Goal: Task Accomplishment & Management: Use online tool/utility

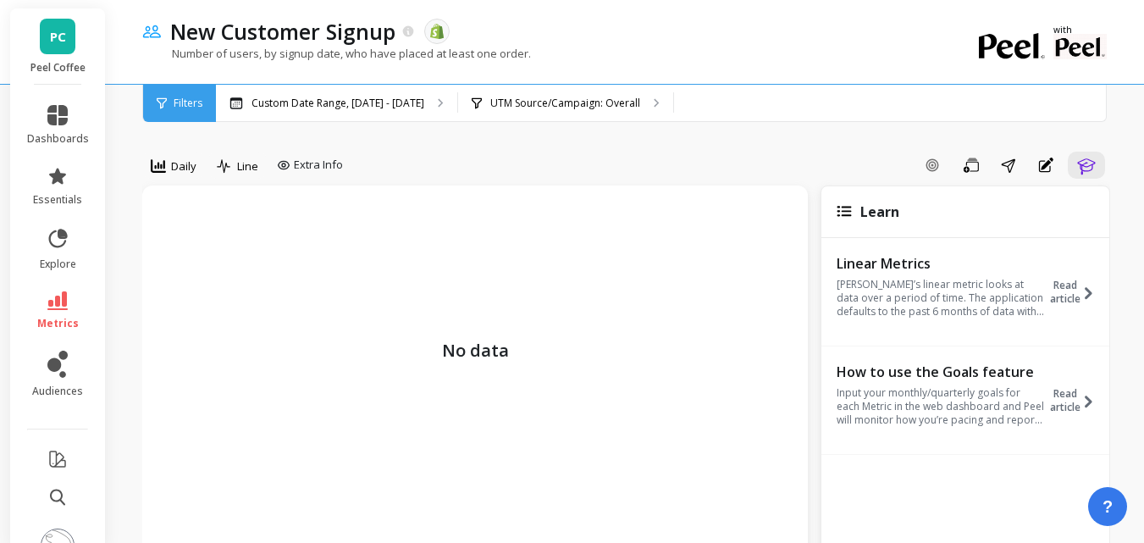
click at [185, 107] on span "Filters" at bounding box center [188, 104] width 29 height 14
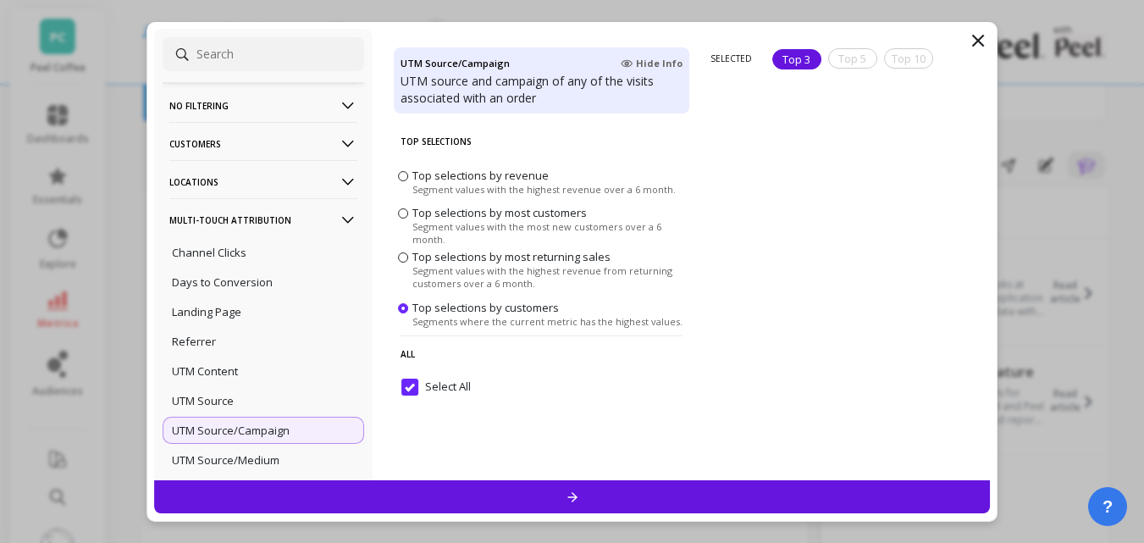
click at [238, 112] on p "No filtering" at bounding box center [263, 105] width 188 height 43
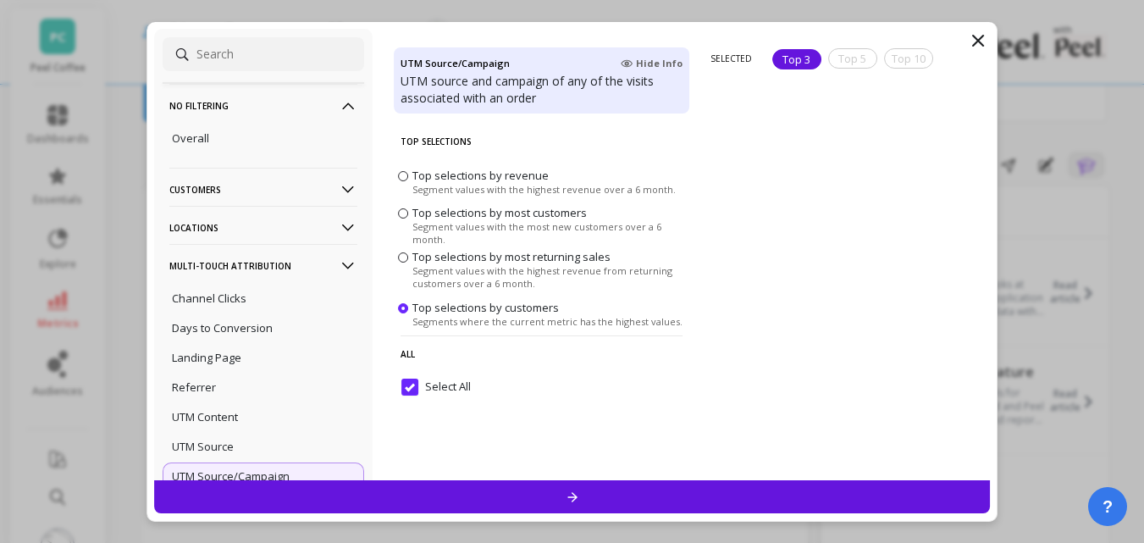
click at [245, 109] on p "No filtering" at bounding box center [263, 105] width 188 height 43
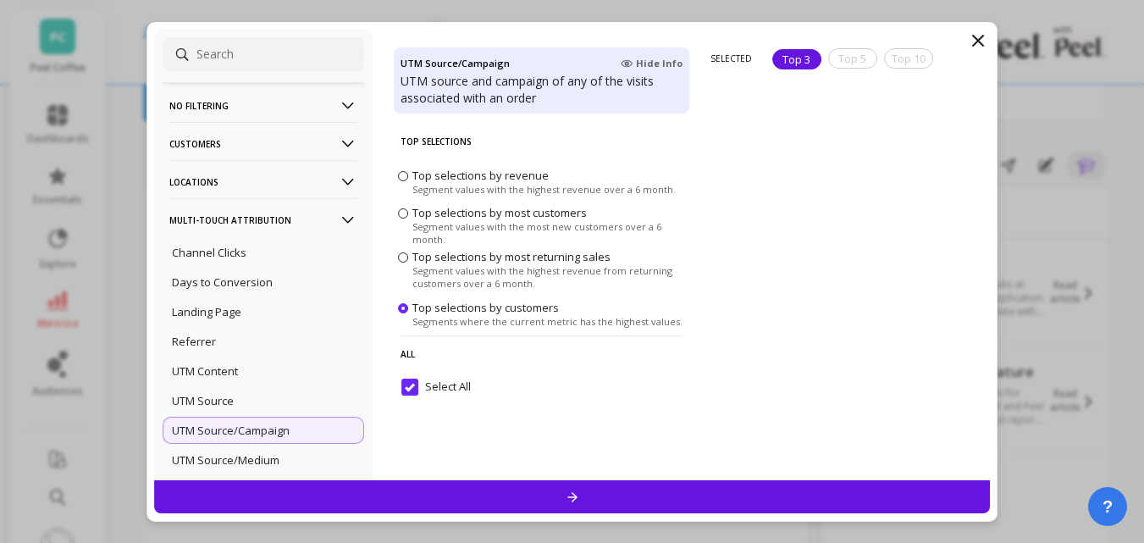
click at [241, 141] on p "Customers" at bounding box center [263, 143] width 188 height 43
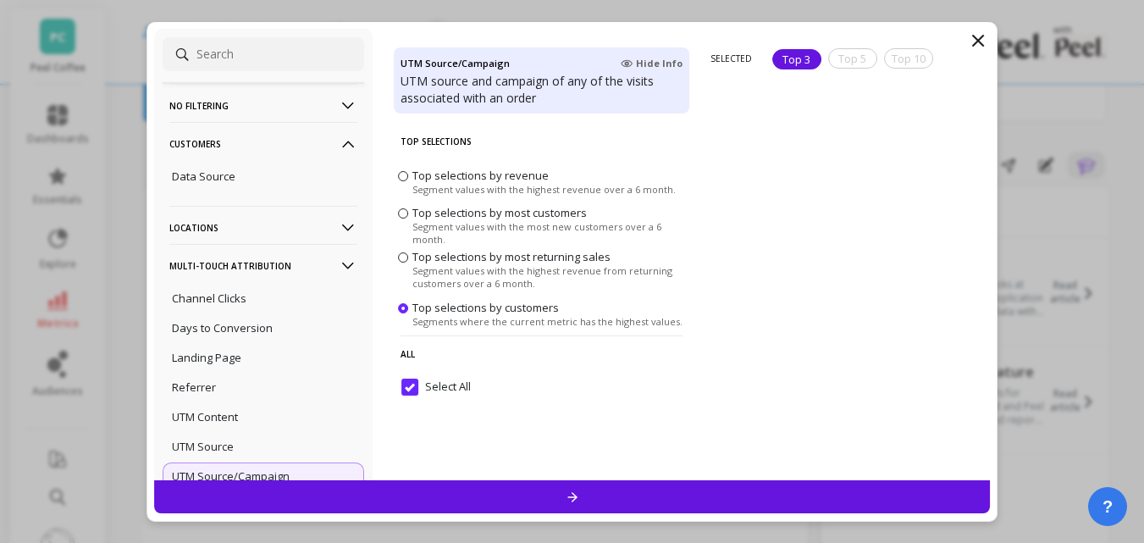
click at [241, 141] on p "Customers" at bounding box center [263, 143] width 188 height 43
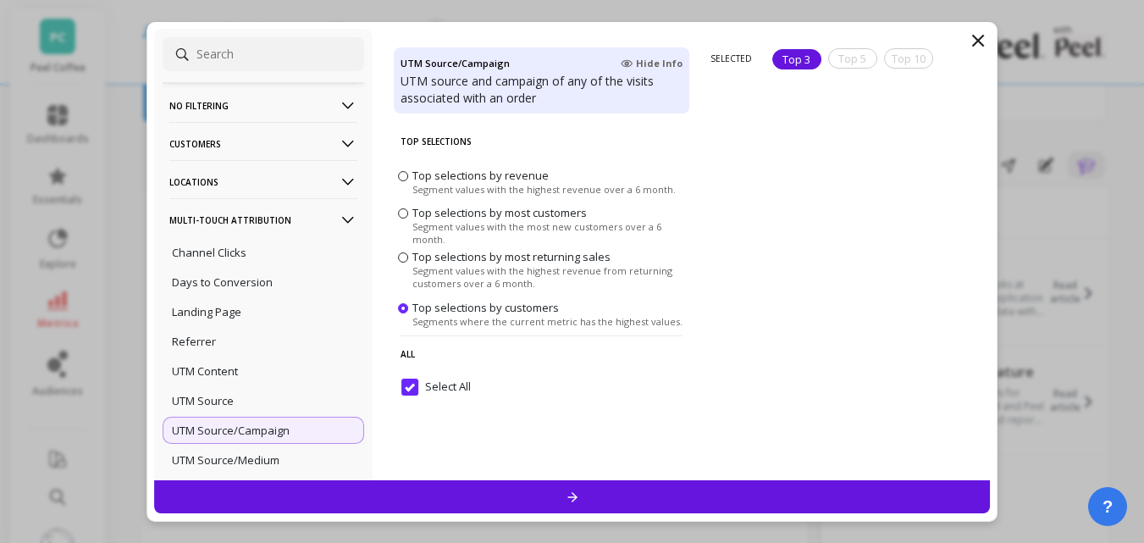
click at [224, 174] on p "Locations" at bounding box center [263, 181] width 188 height 43
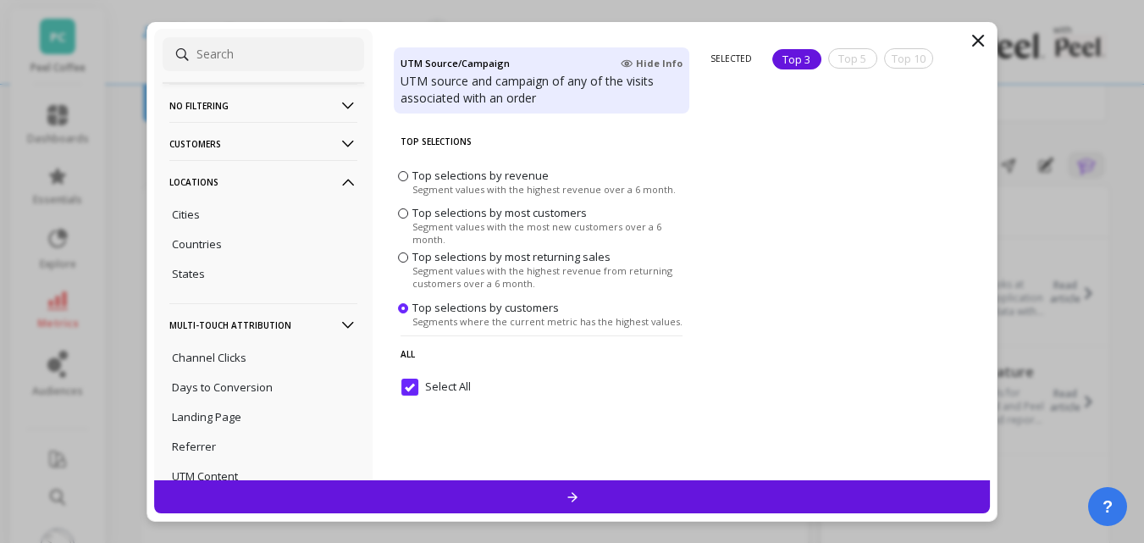
click at [344, 175] on icon at bounding box center [348, 182] width 19 height 19
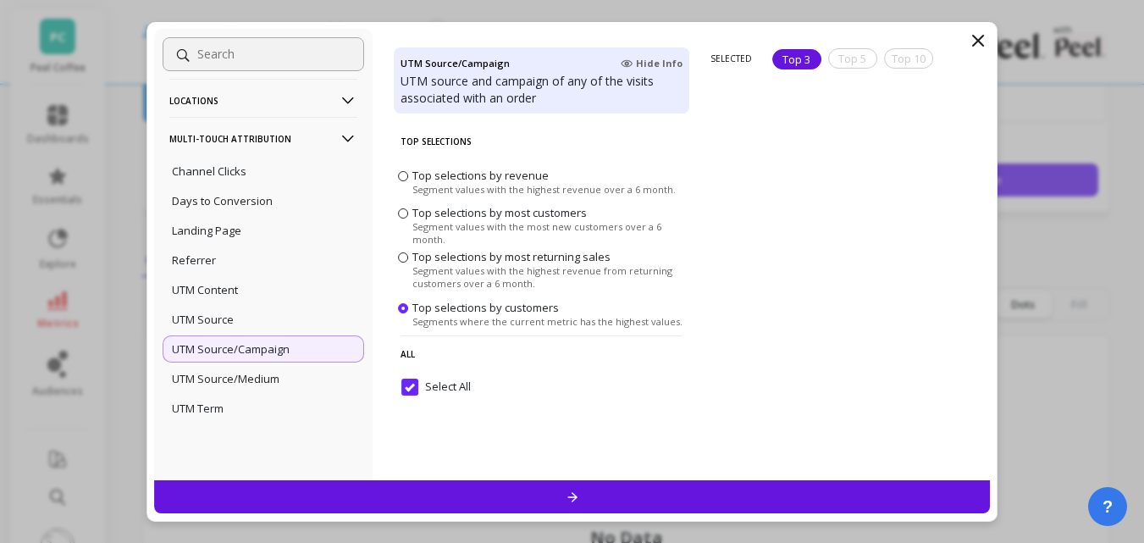
scroll to position [169, 0]
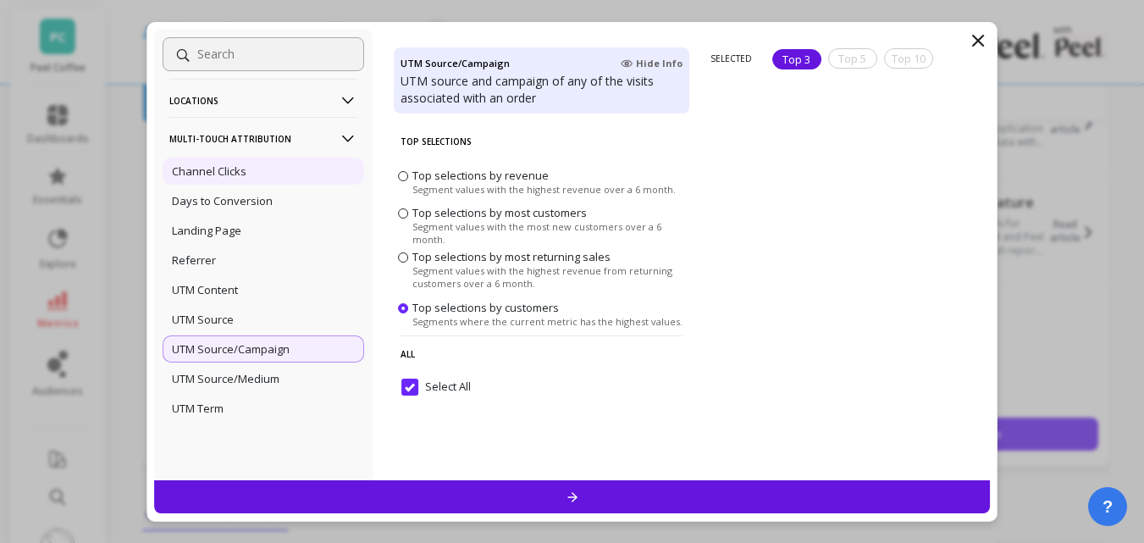
click at [271, 174] on div "Channel Clicks" at bounding box center [264, 171] width 202 height 27
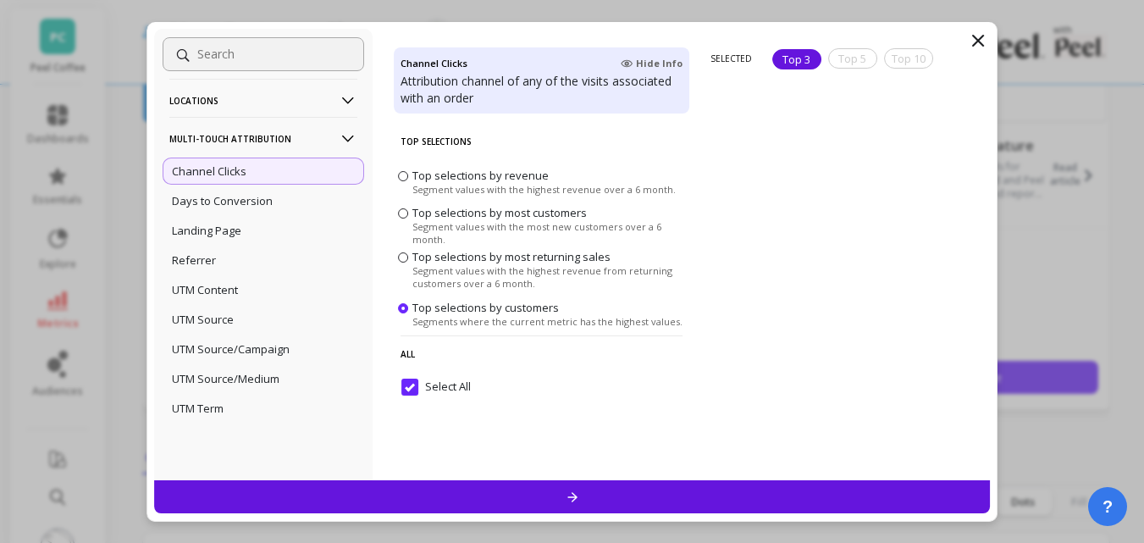
scroll to position [169, 0]
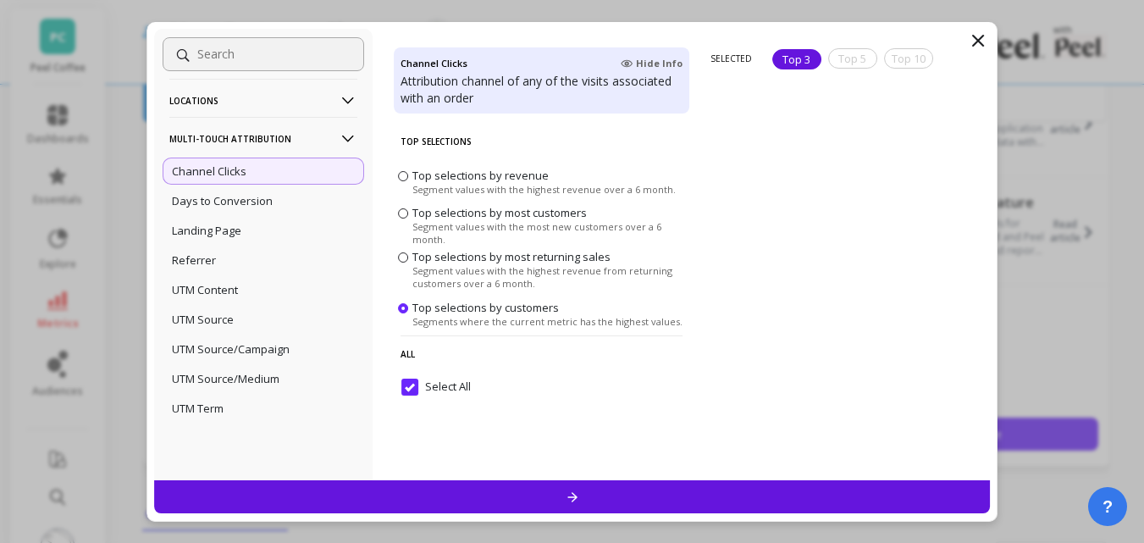
click at [244, 108] on p "Locations" at bounding box center [263, 100] width 188 height 43
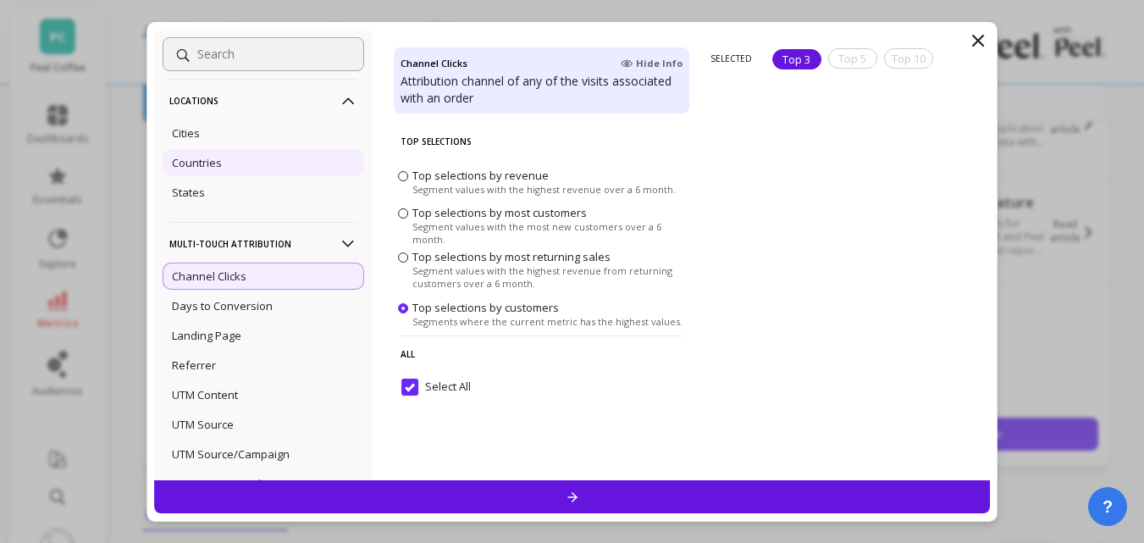
click at [218, 165] on p "Countries" at bounding box center [197, 162] width 50 height 15
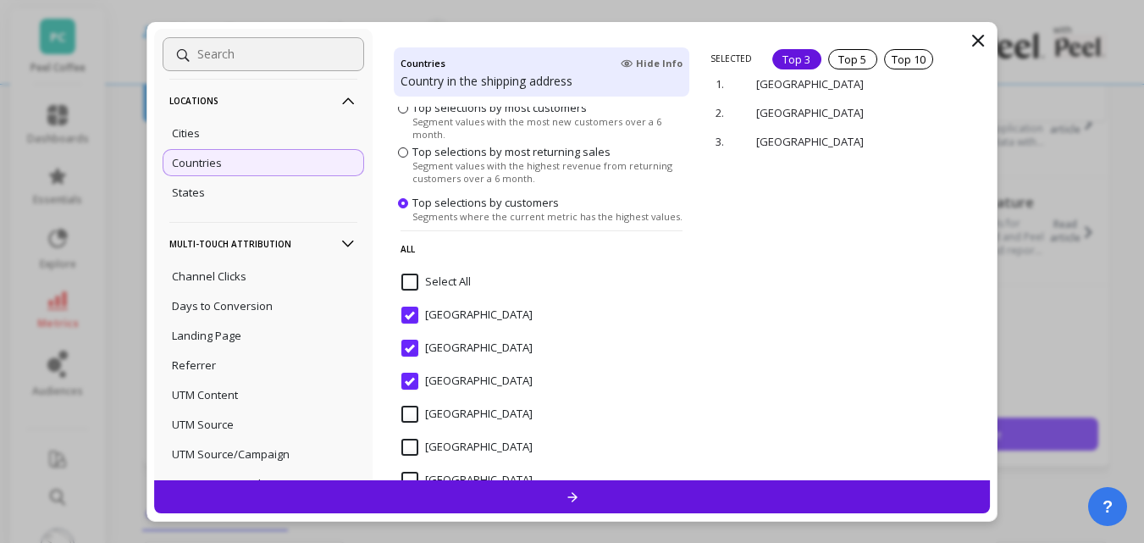
scroll to position [85, 0]
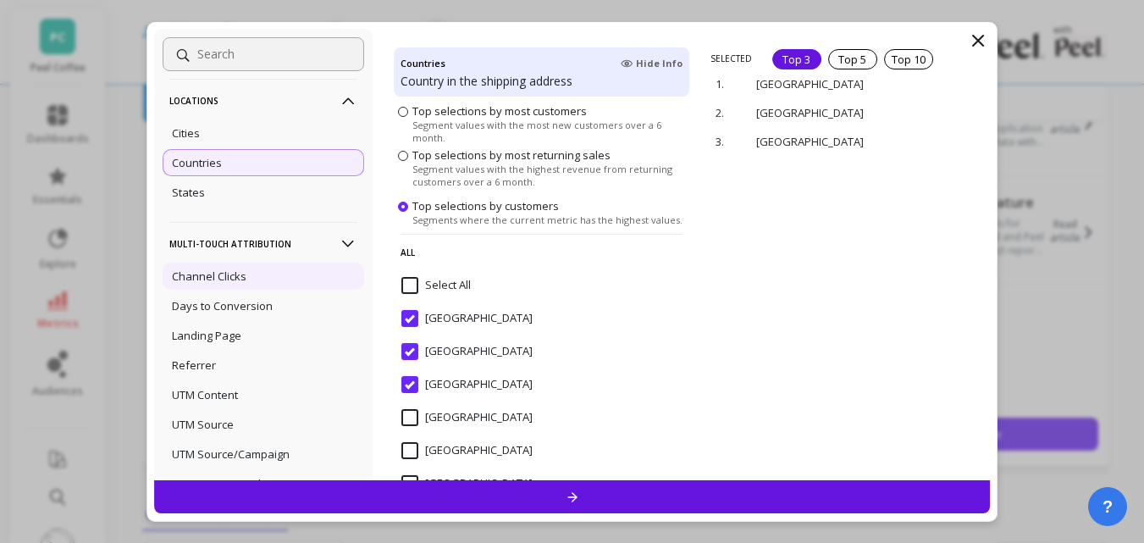
click at [241, 268] on p "Channel Clicks" at bounding box center [209, 275] width 75 height 15
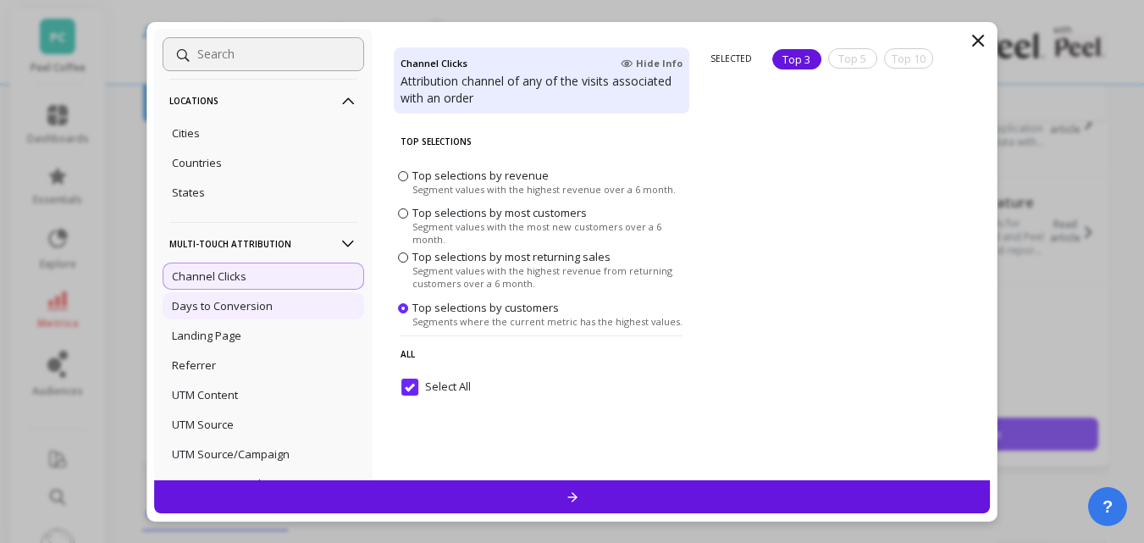
click at [241, 302] on p "Days to Conversion" at bounding box center [222, 305] width 101 height 15
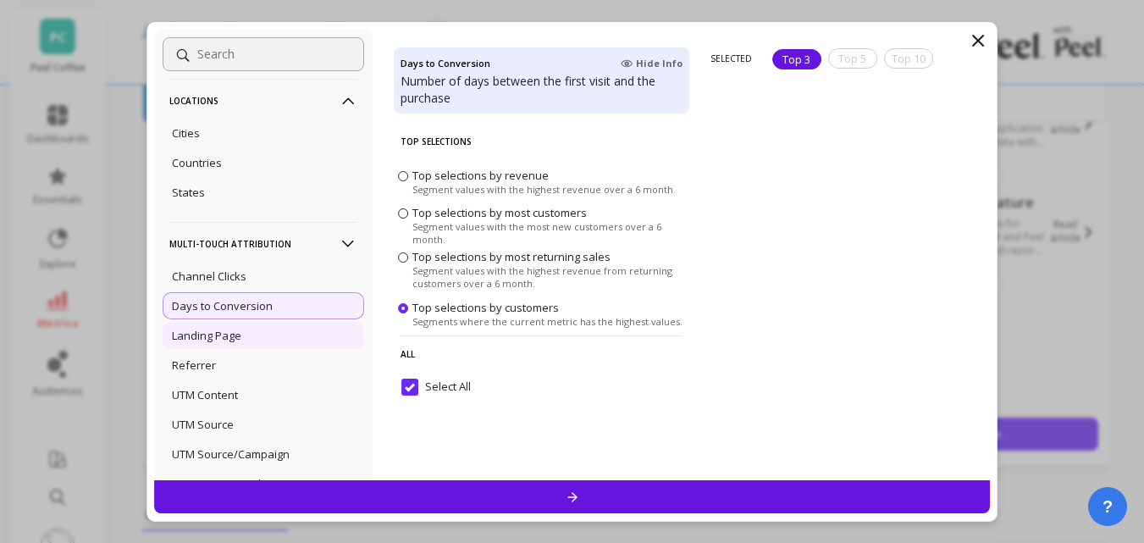
click at [221, 333] on p "Landing Page" at bounding box center [206, 335] width 69 height 15
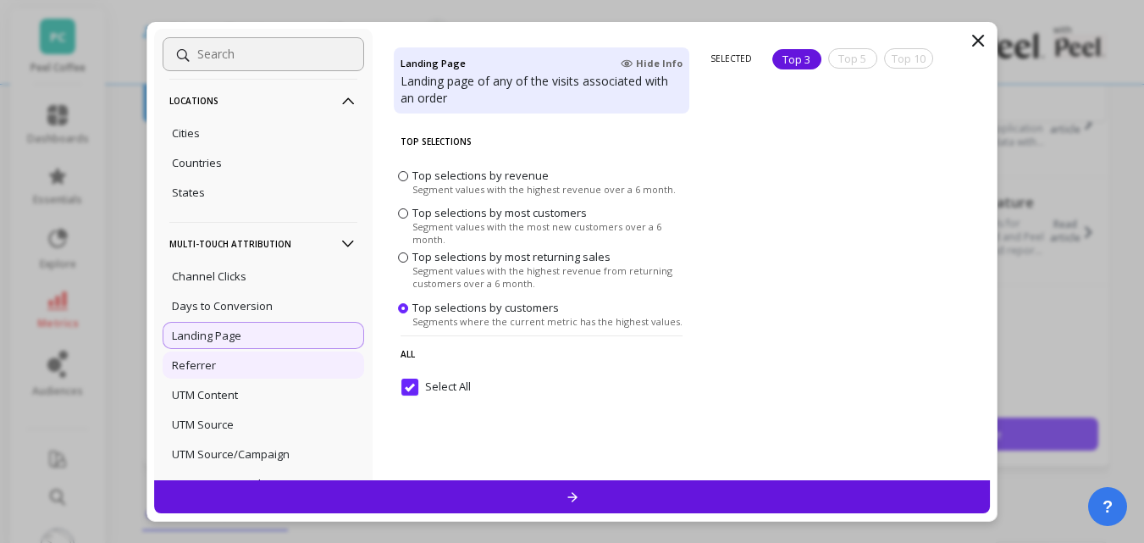
click at [207, 359] on p "Referrer" at bounding box center [194, 364] width 44 height 15
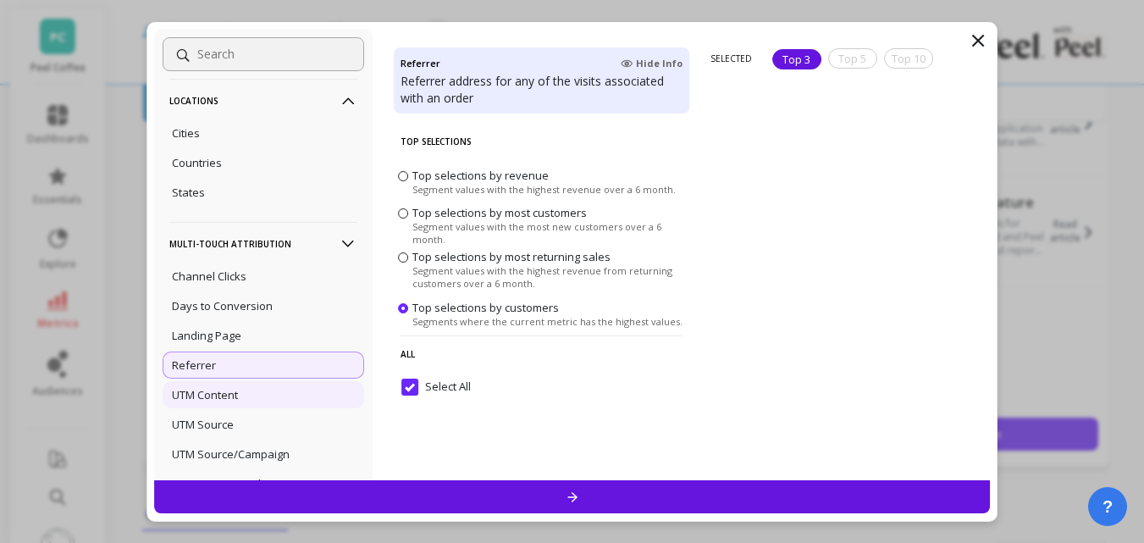
click at [210, 399] on p "UTM Content" at bounding box center [205, 394] width 66 height 15
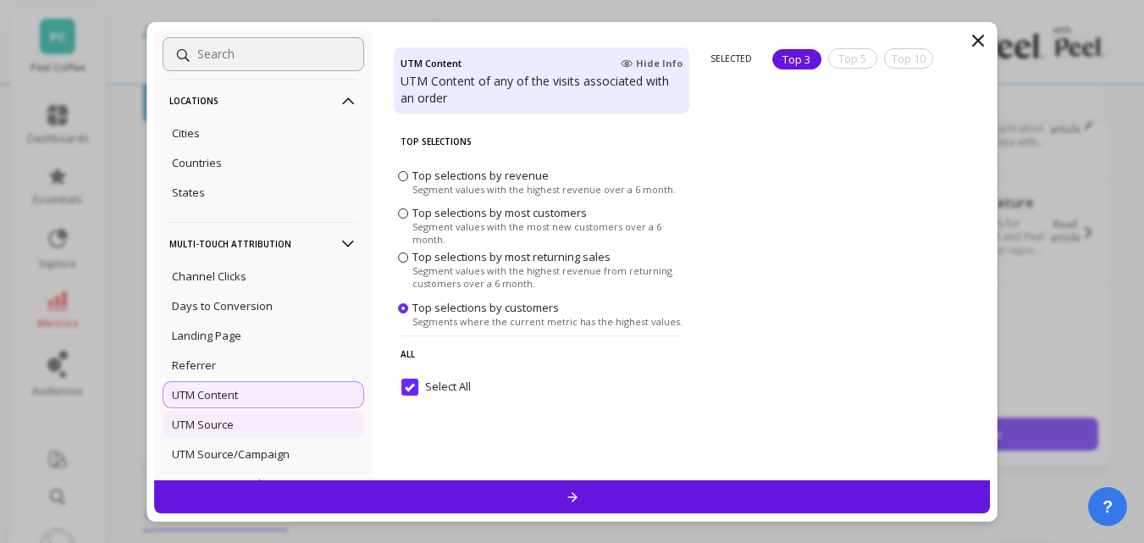
scroll to position [186, 0]
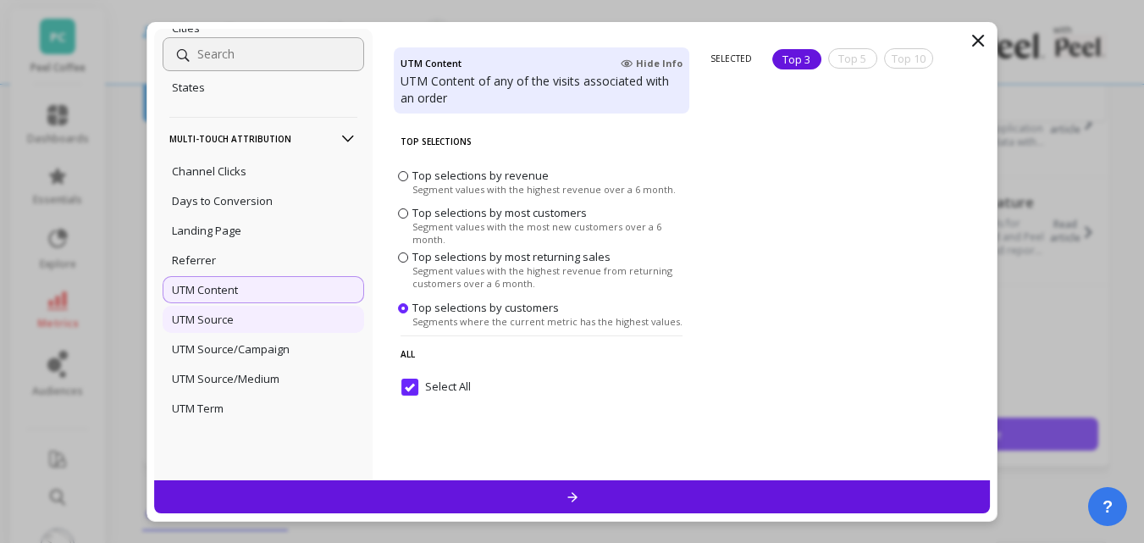
click at [220, 321] on p "UTM Source" at bounding box center [203, 319] width 62 height 15
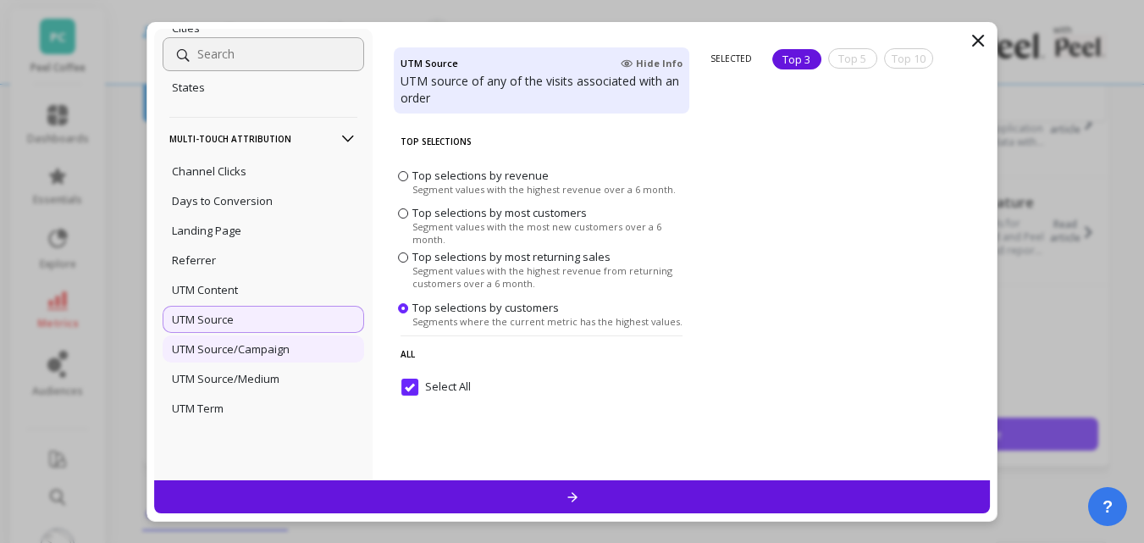
click at [225, 347] on p "UTM Source/Campaign" at bounding box center [231, 348] width 118 height 15
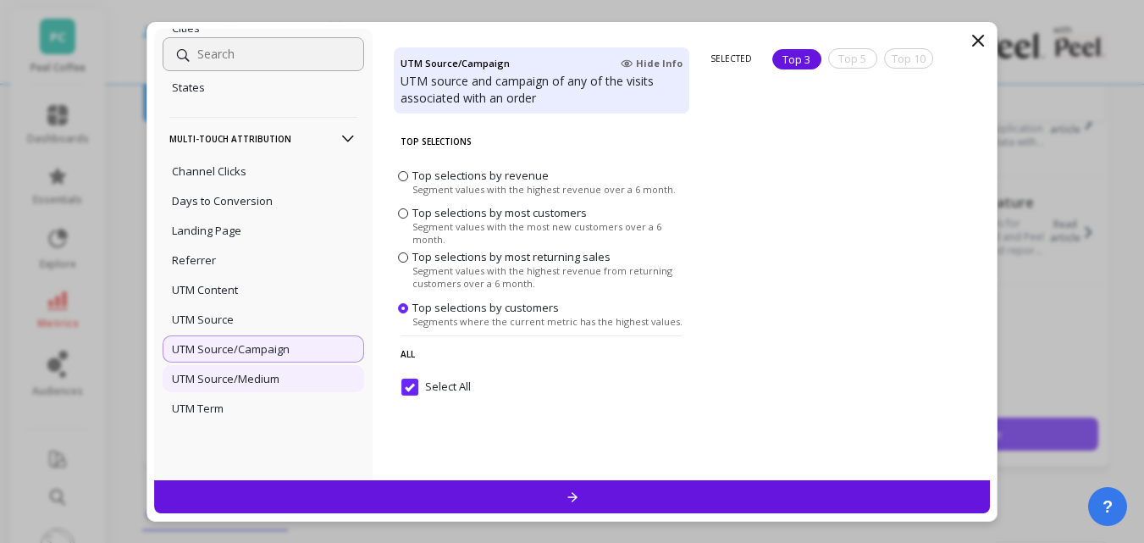
click at [211, 376] on p "UTM Source/Medium" at bounding box center [226, 378] width 108 height 15
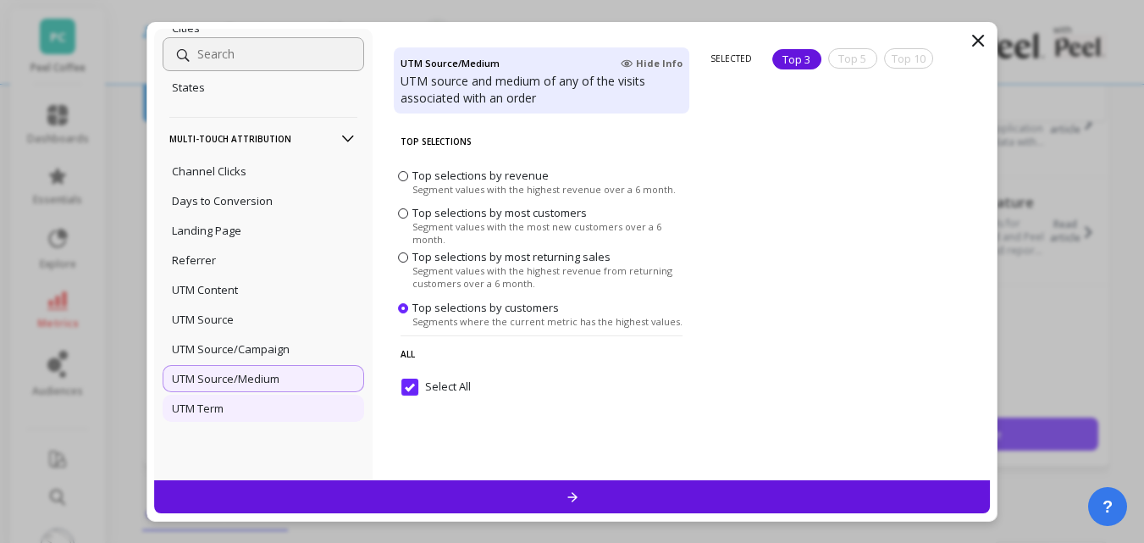
click at [194, 408] on p "UTM Term" at bounding box center [198, 408] width 52 height 15
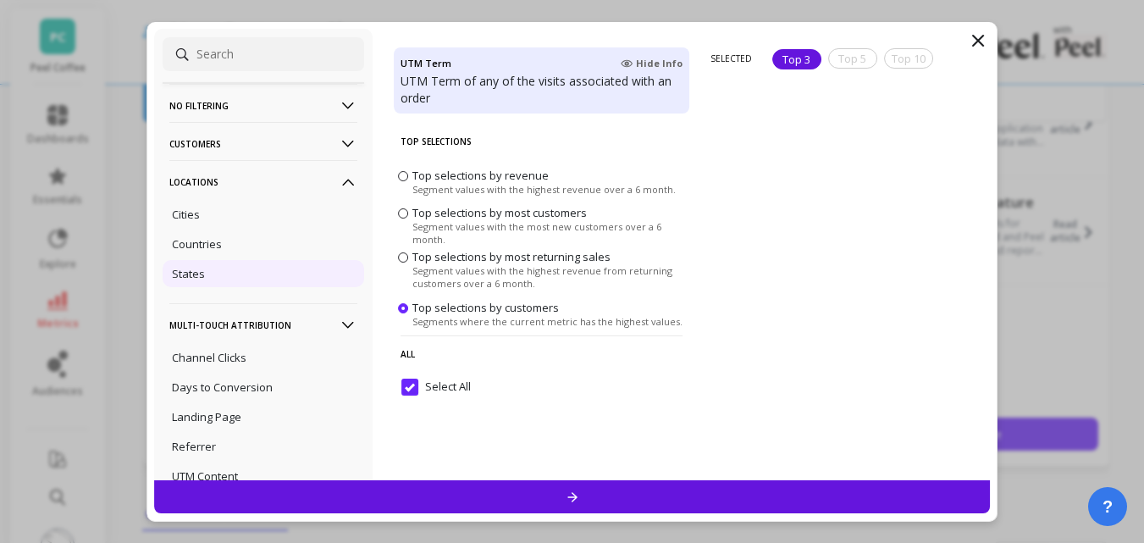
click at [215, 270] on div "States" at bounding box center [264, 273] width 202 height 27
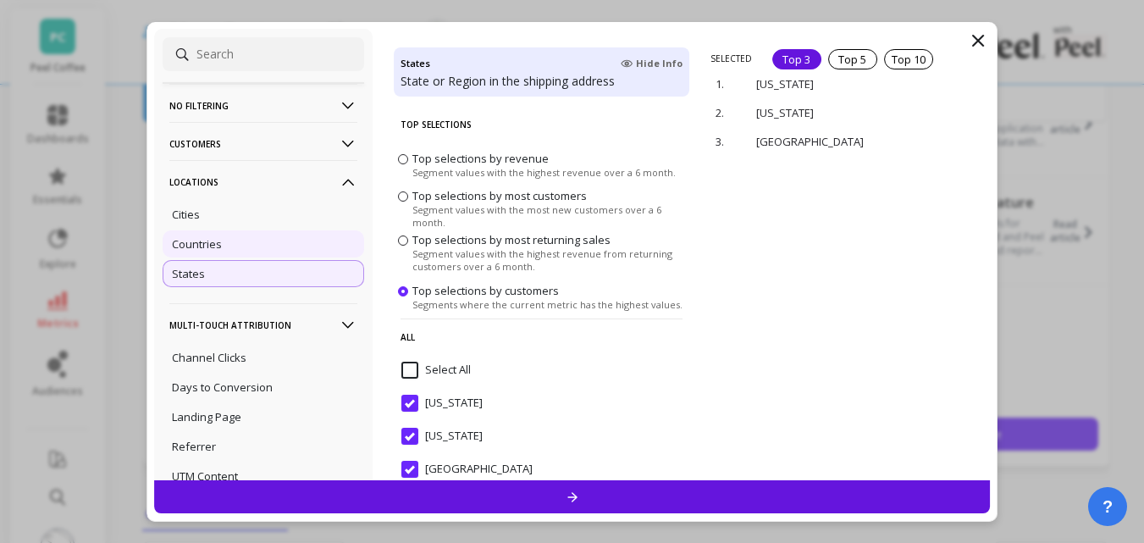
click at [229, 242] on div "Countries" at bounding box center [264, 243] width 202 height 27
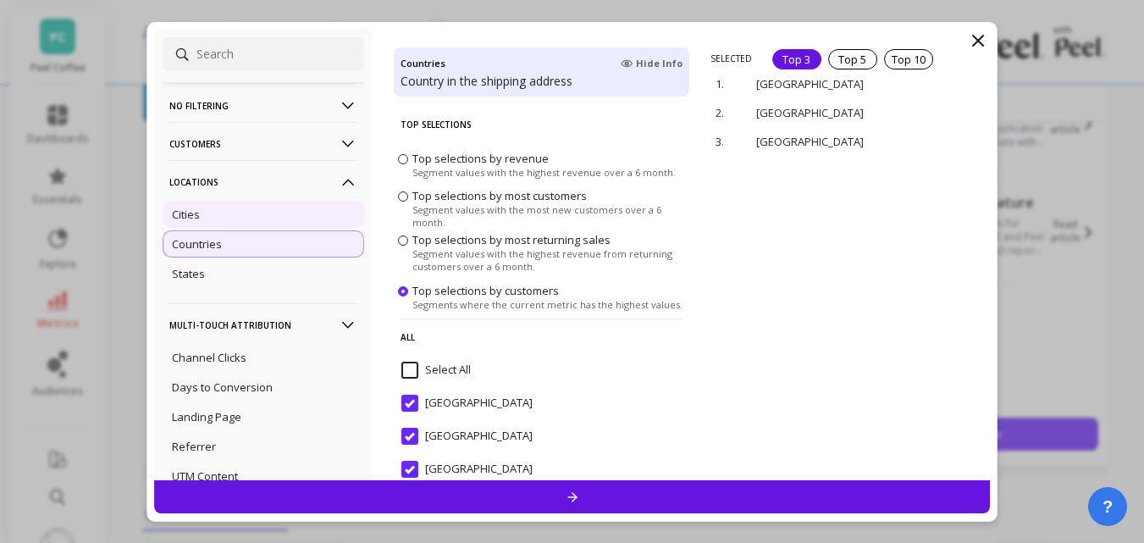
click at [218, 218] on div "Cities" at bounding box center [264, 214] width 202 height 27
click at [210, 249] on p "Countries" at bounding box center [197, 243] width 50 height 15
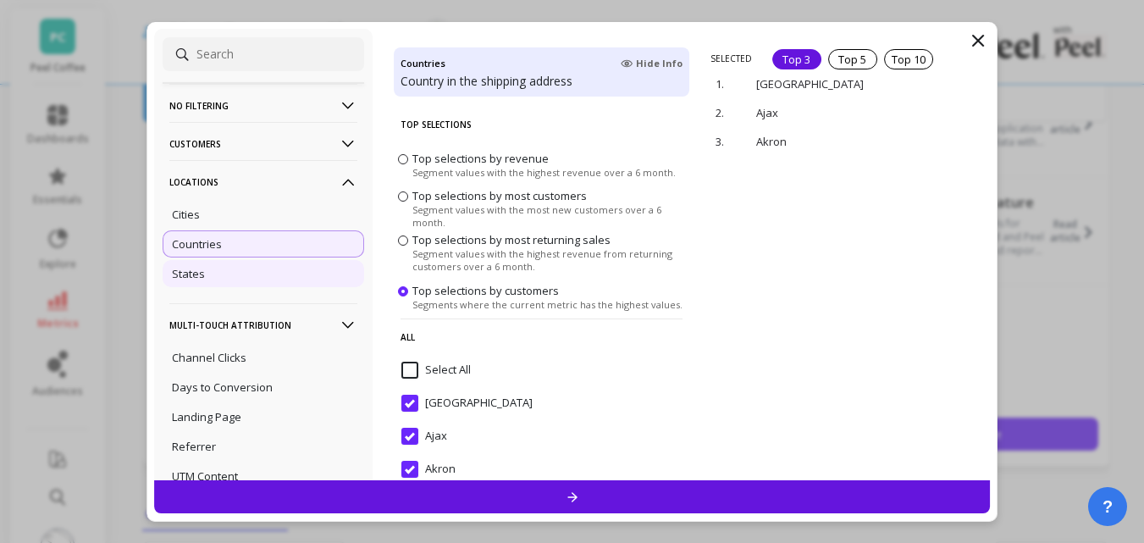
click at [210, 271] on div "States" at bounding box center [264, 273] width 202 height 27
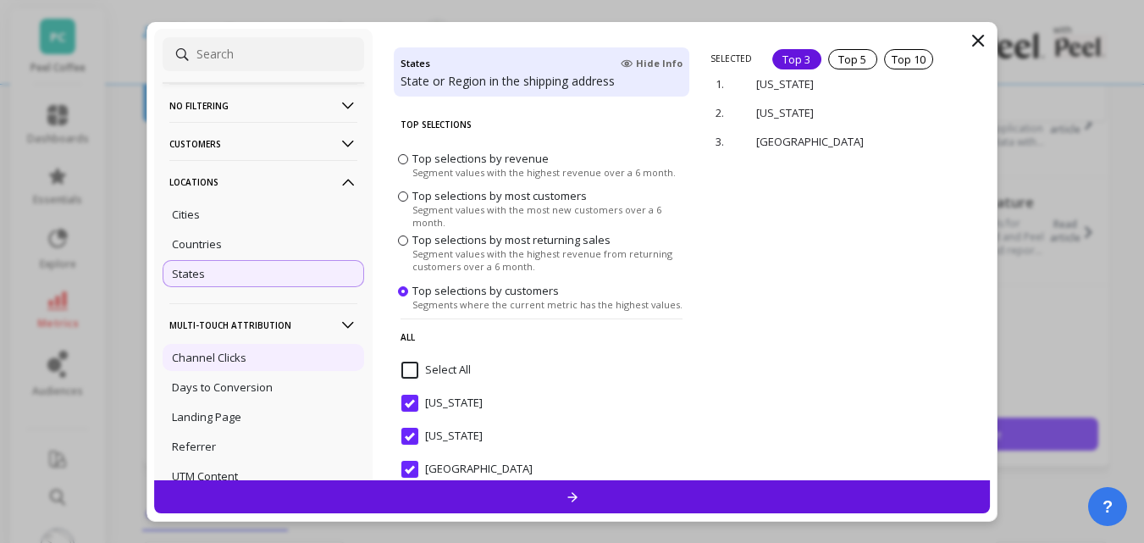
click at [237, 352] on p "Channel Clicks" at bounding box center [209, 357] width 75 height 15
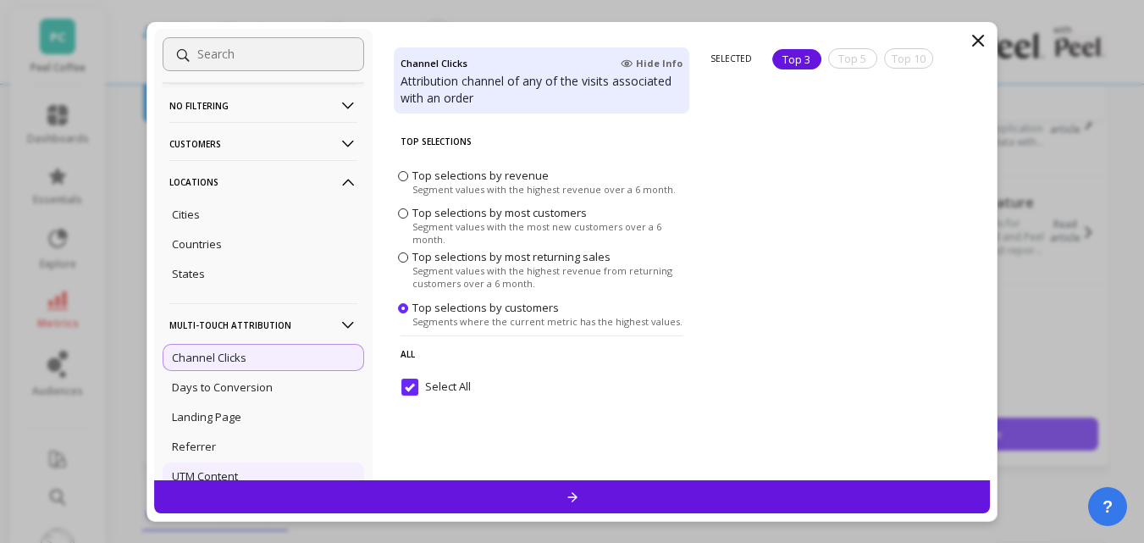
scroll to position [186, 0]
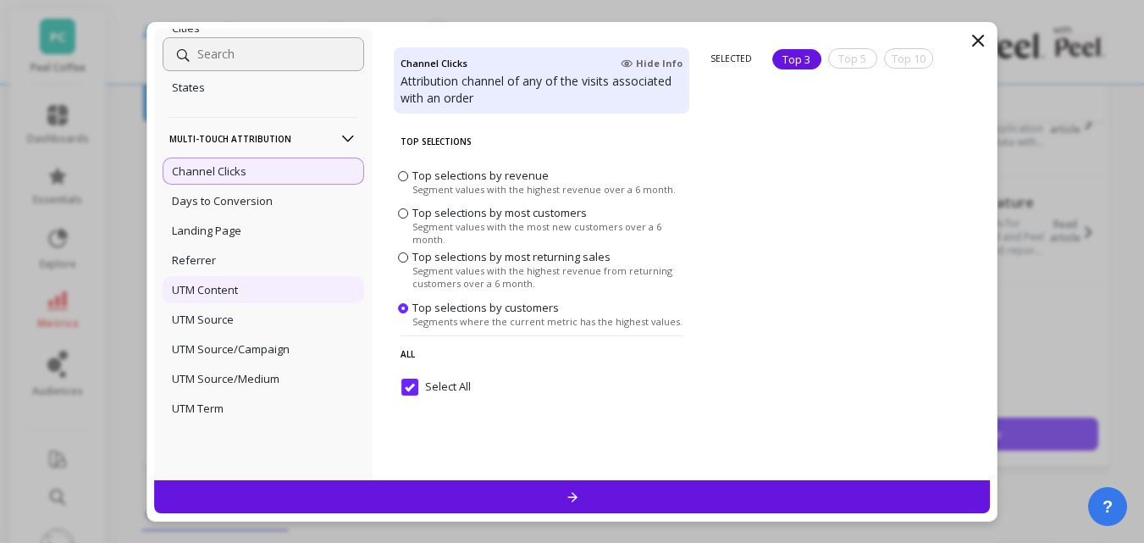
click at [210, 293] on p "UTM Content" at bounding box center [205, 289] width 66 height 15
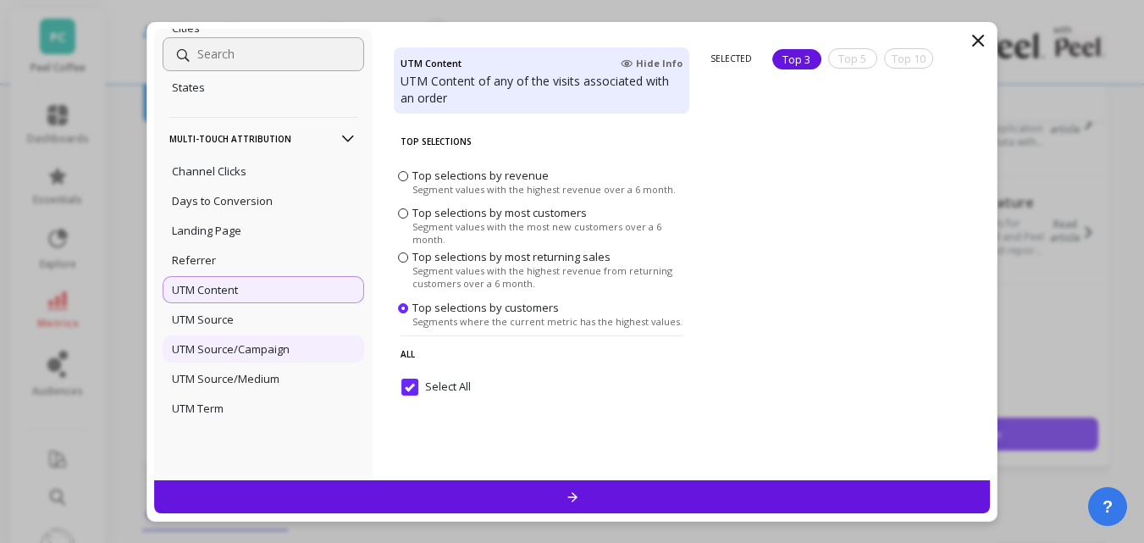
click at [204, 335] on div "UTM Source/Campaign" at bounding box center [264, 348] width 202 height 27
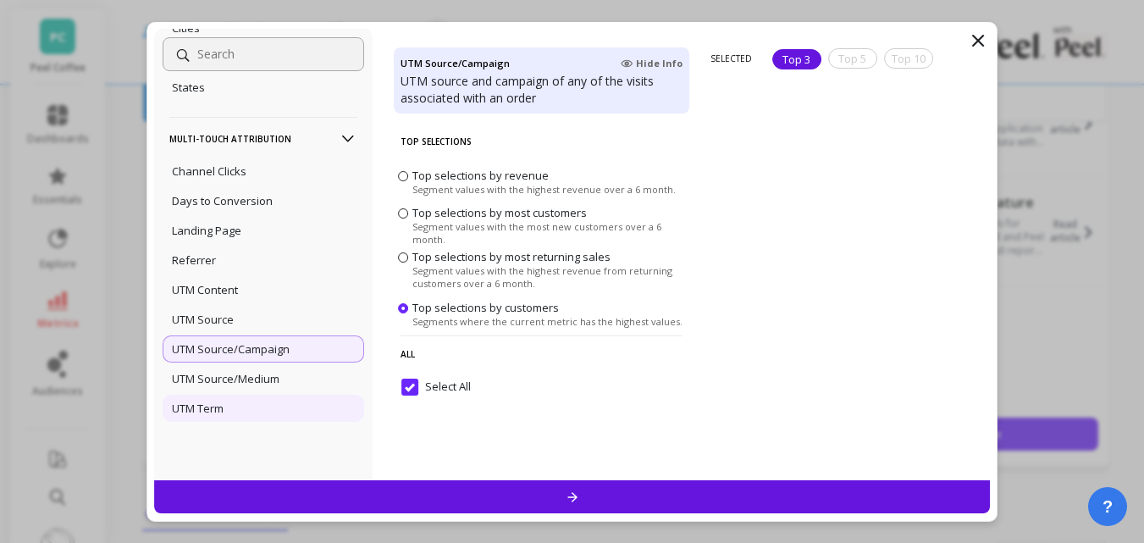
click at [207, 399] on div "UTM Term" at bounding box center [264, 408] width 202 height 27
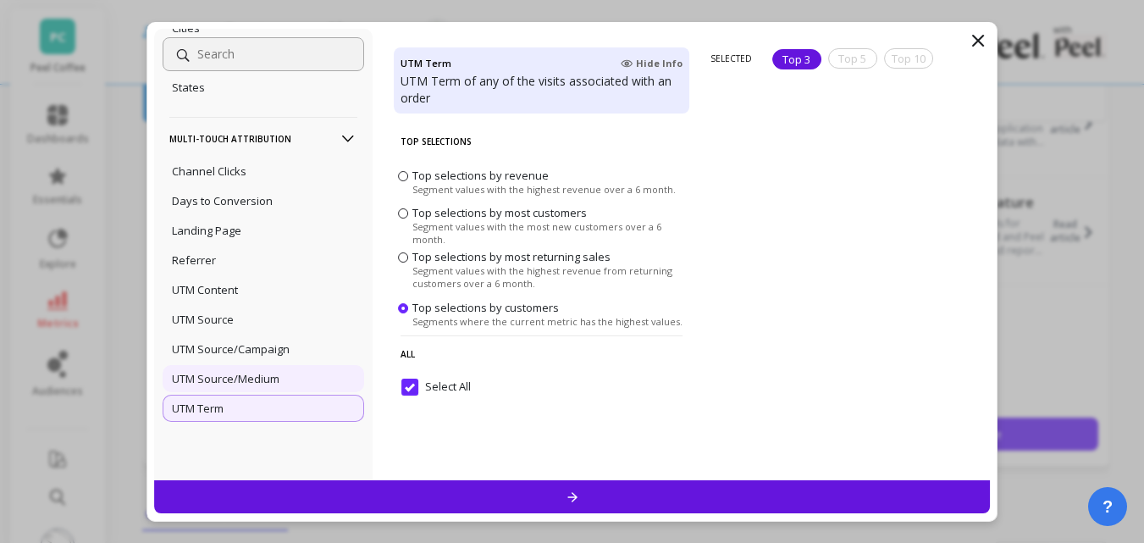
click at [205, 382] on p "UTM Source/Medium" at bounding box center [226, 378] width 108 height 15
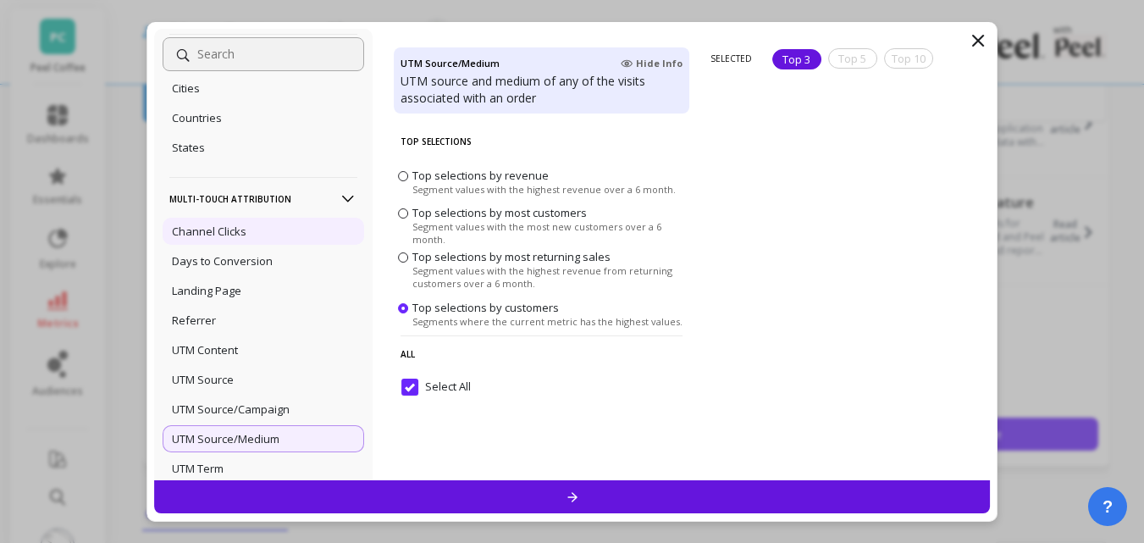
scroll to position [17, 0]
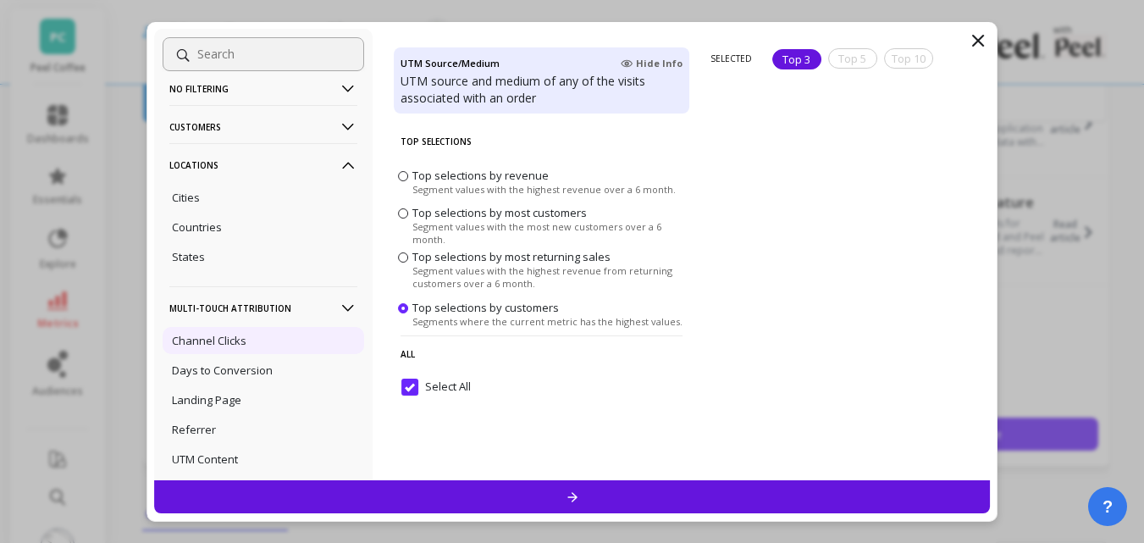
click at [225, 340] on p "Channel Clicks" at bounding box center [209, 340] width 75 height 15
click at [223, 225] on div "Countries" at bounding box center [264, 226] width 202 height 27
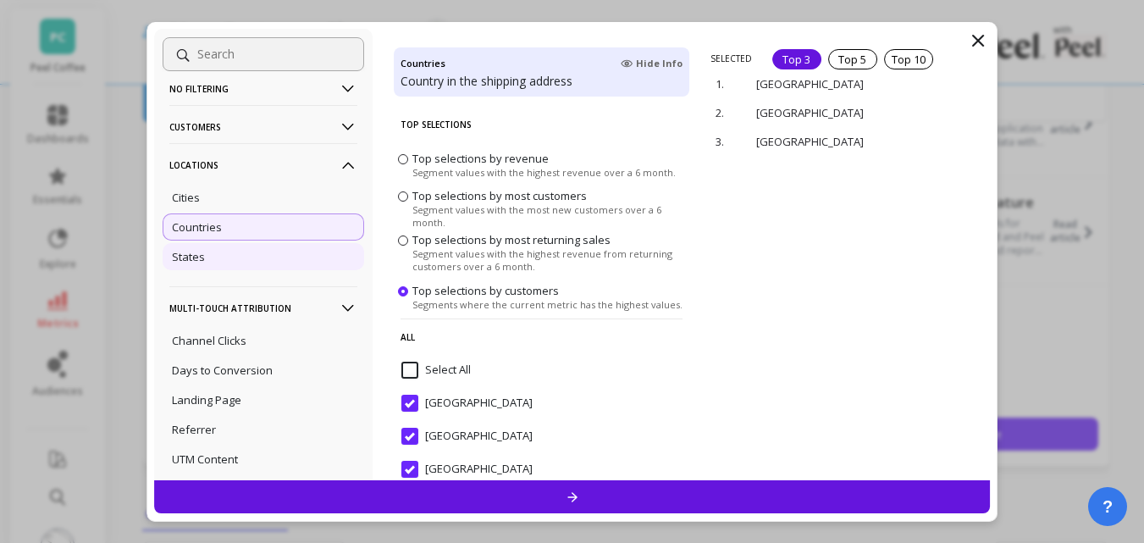
click at [213, 252] on div "States" at bounding box center [264, 256] width 202 height 27
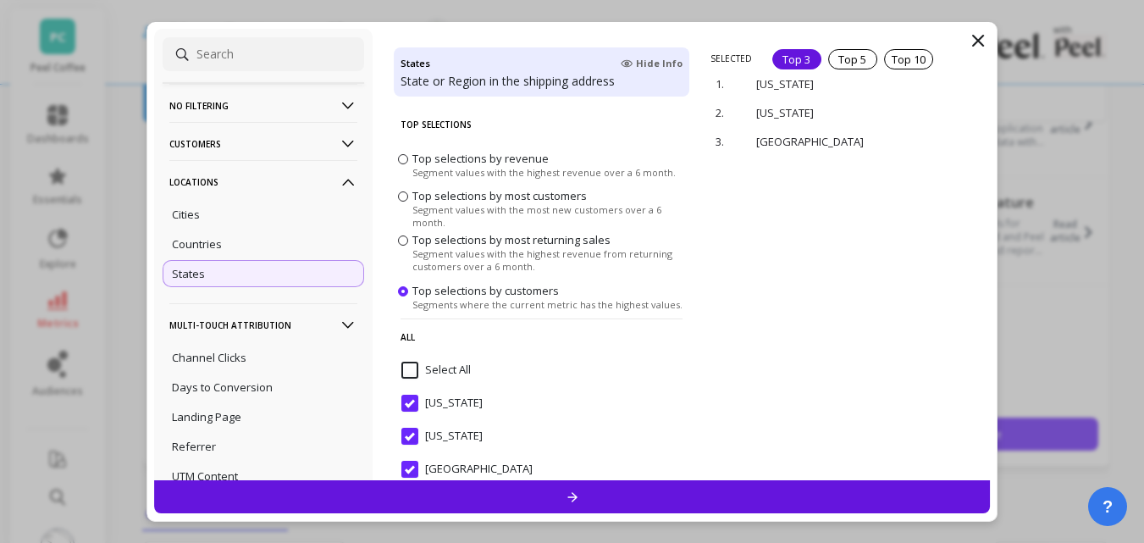
click at [224, 138] on p "Customers" at bounding box center [263, 143] width 188 height 43
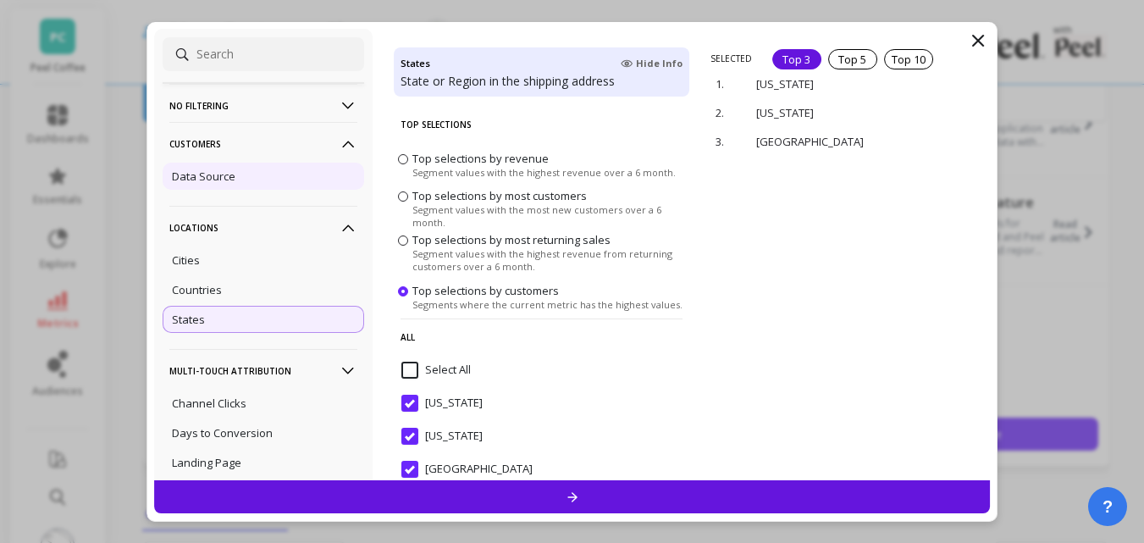
click at [230, 169] on p "Data Source" at bounding box center [204, 176] width 64 height 15
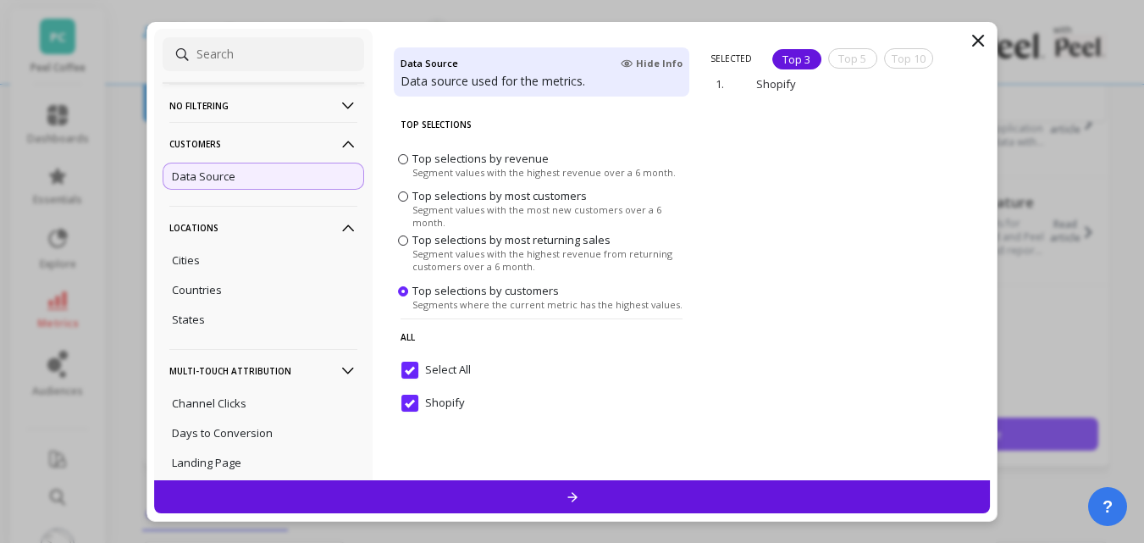
click at [229, 109] on p "No filtering" at bounding box center [263, 105] width 188 height 43
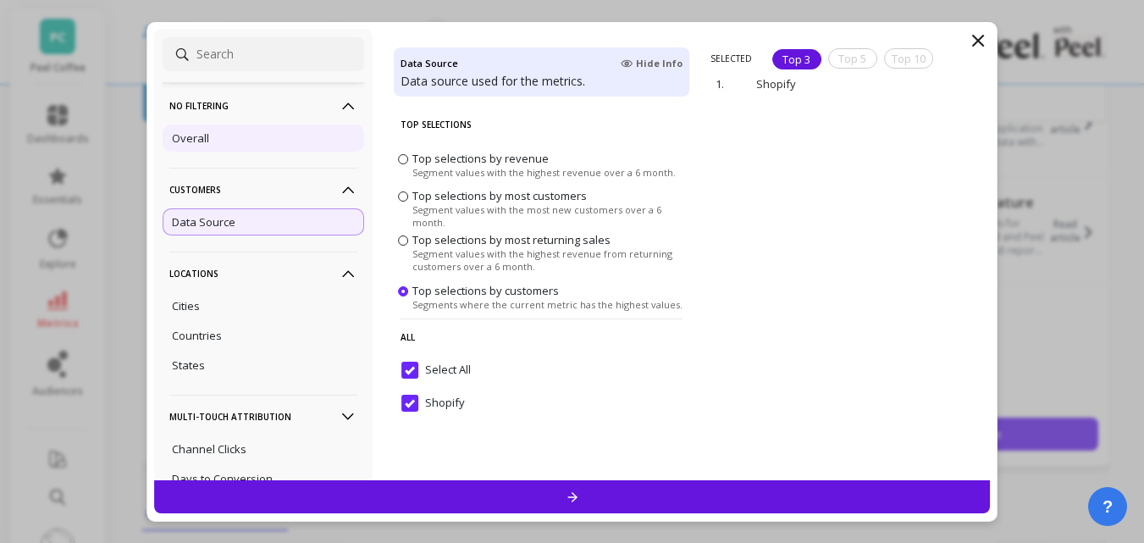
click at [229, 134] on div "Overall" at bounding box center [264, 137] width 202 height 27
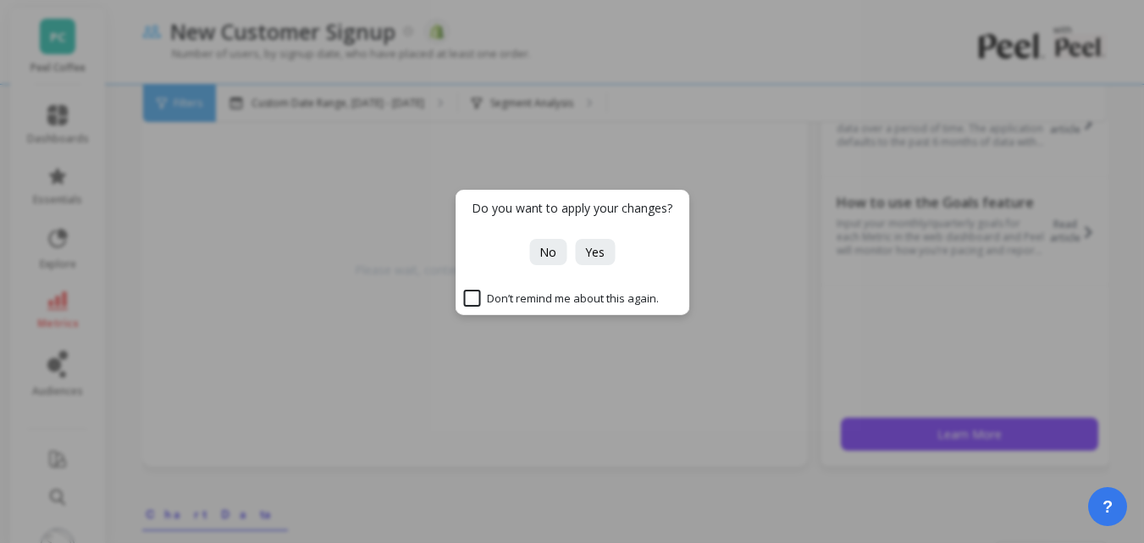
click at [1063, 137] on div "Do you want to apply your changes? No Yes Don’t remind me about this again." at bounding box center [572, 271] width 1144 height 543
click at [543, 248] on span "No" at bounding box center [547, 252] width 17 height 16
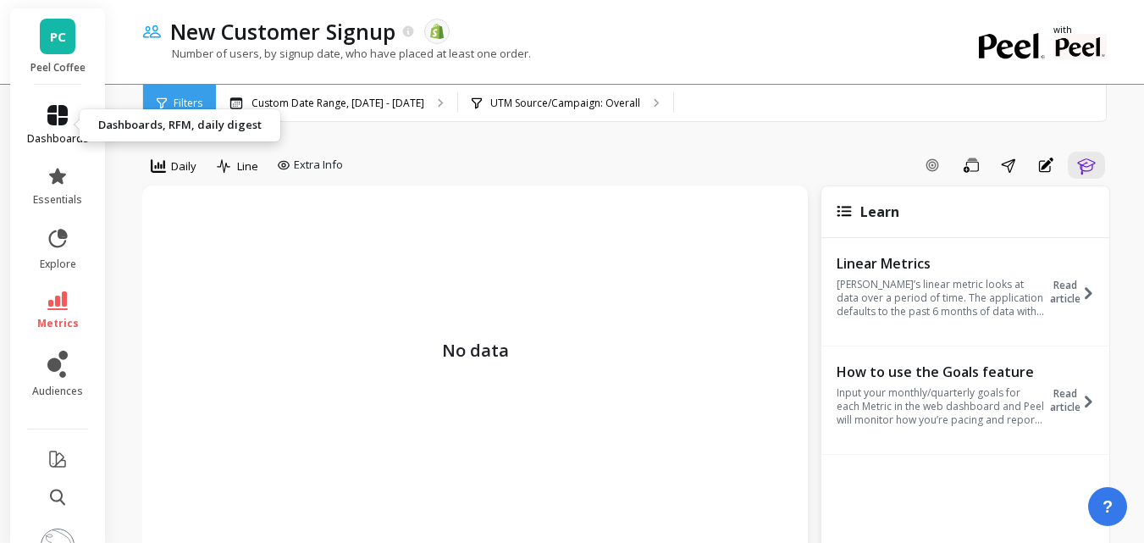
click at [48, 120] on icon at bounding box center [57, 115] width 20 height 20
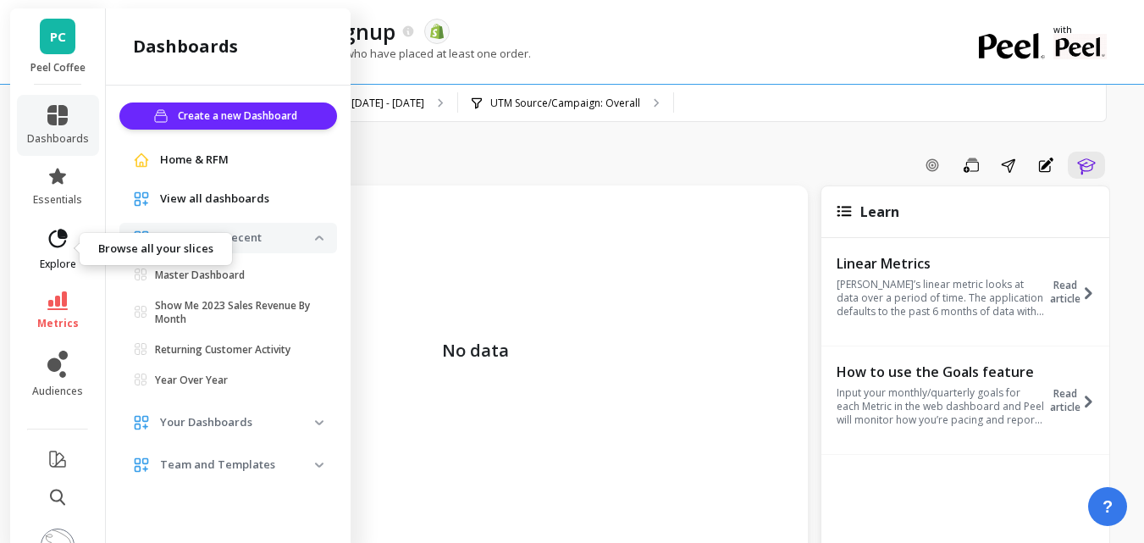
click at [58, 257] on span "explore" at bounding box center [58, 264] width 36 height 14
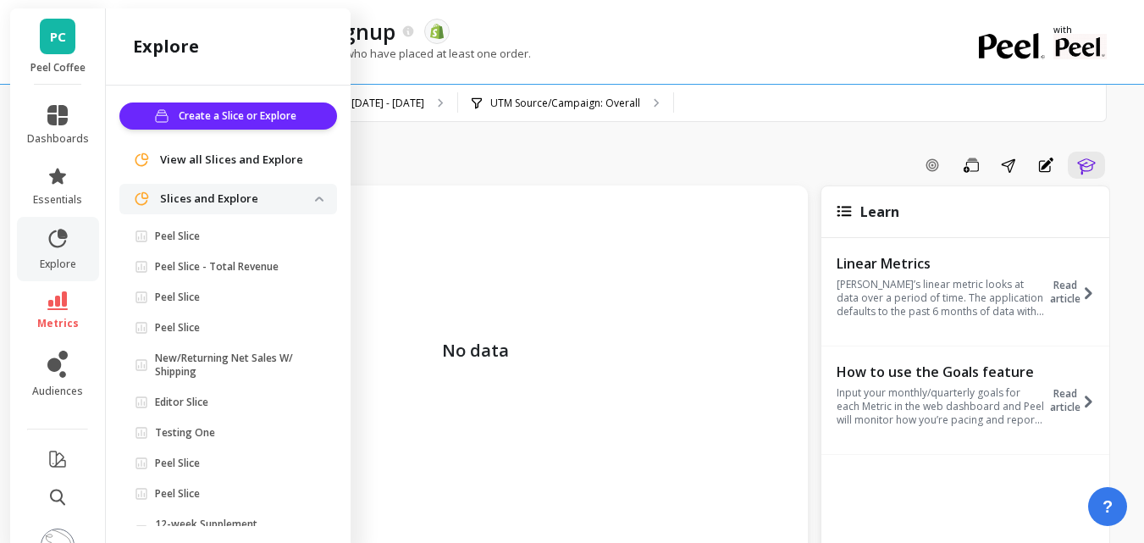
click at [611, 254] on p "No data" at bounding box center [475, 282] width 632 height 161
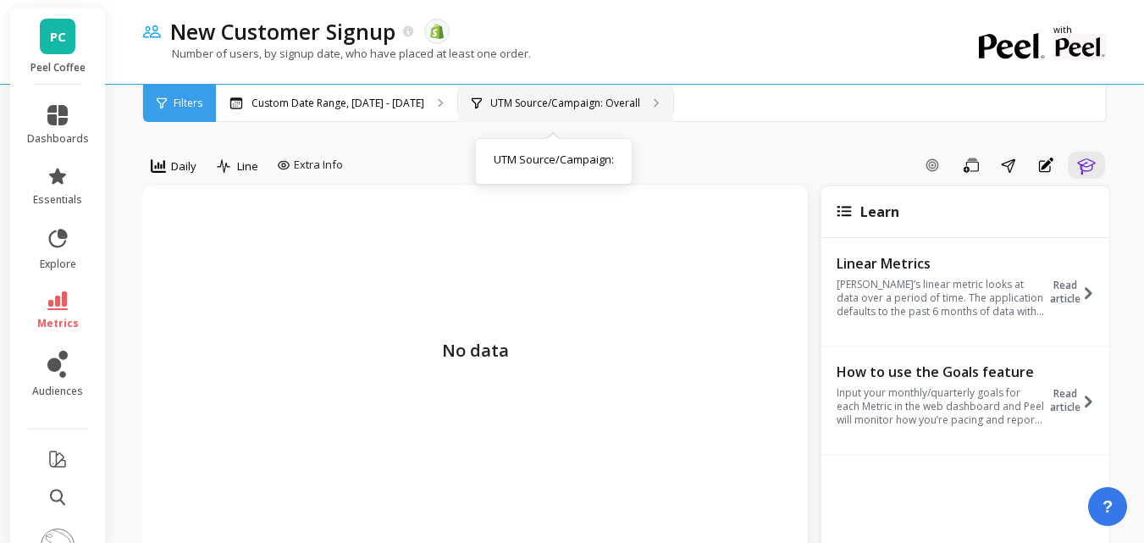
click at [651, 113] on div "UTM Source/Campaign: Overall UTM Source/Campaign :" at bounding box center [565, 103] width 215 height 37
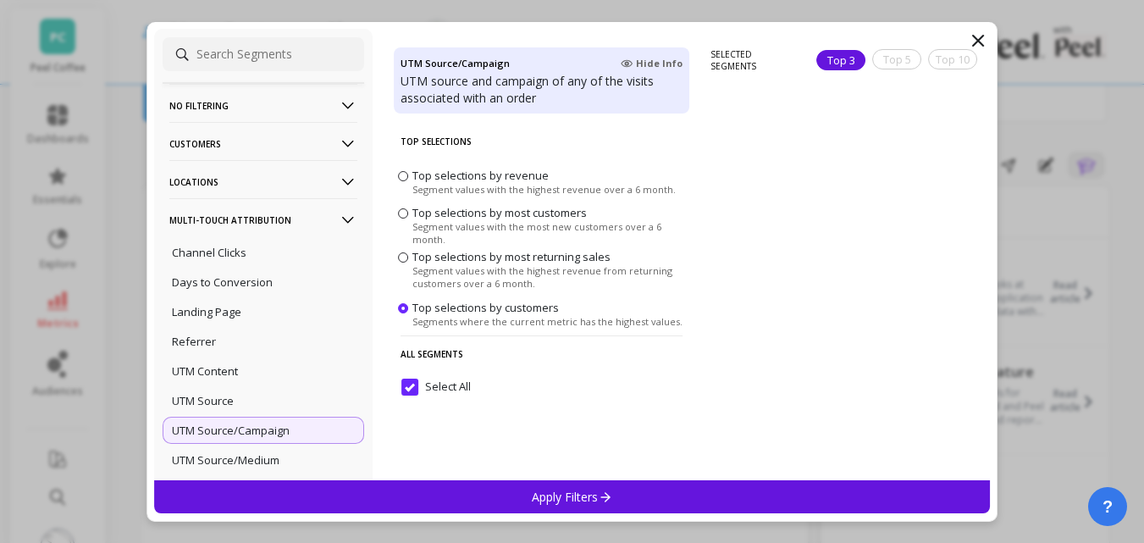
click at [987, 34] on icon at bounding box center [978, 40] width 20 height 20
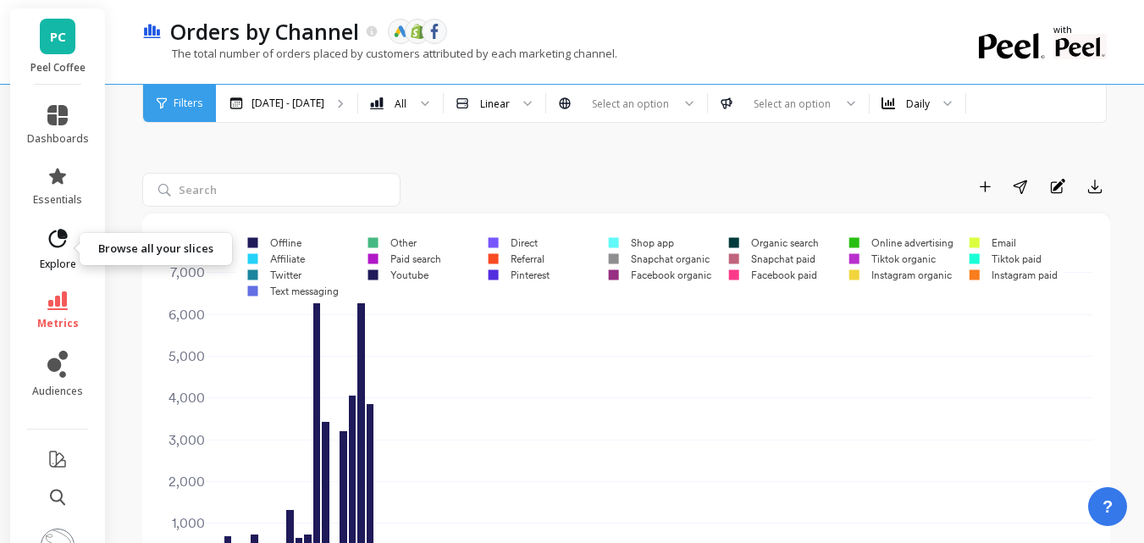
click at [47, 241] on icon at bounding box center [58, 239] width 24 height 24
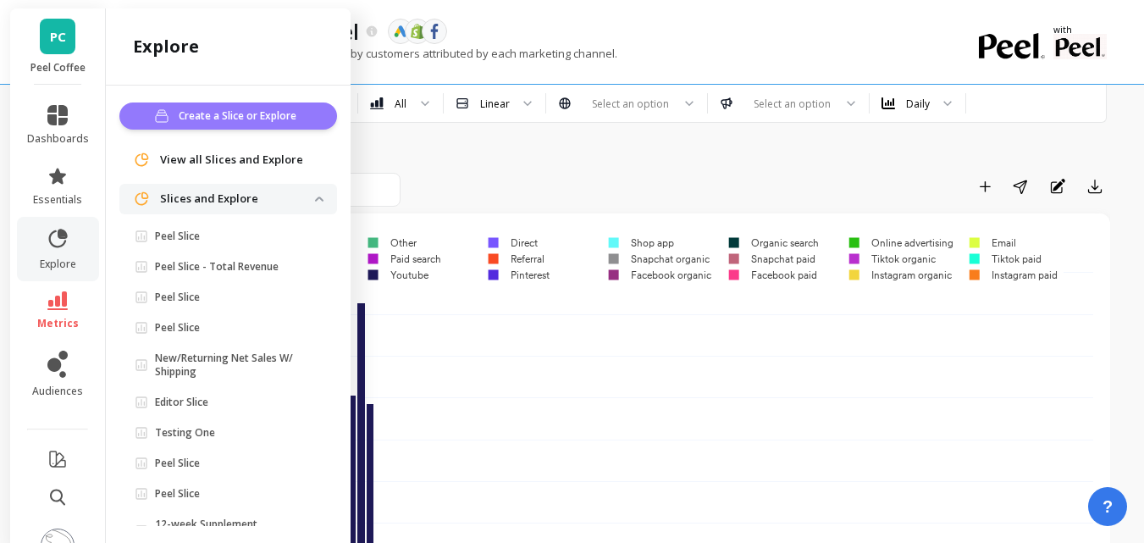
click at [207, 122] on span "Create a Slice or Explore" at bounding box center [240, 116] width 123 height 17
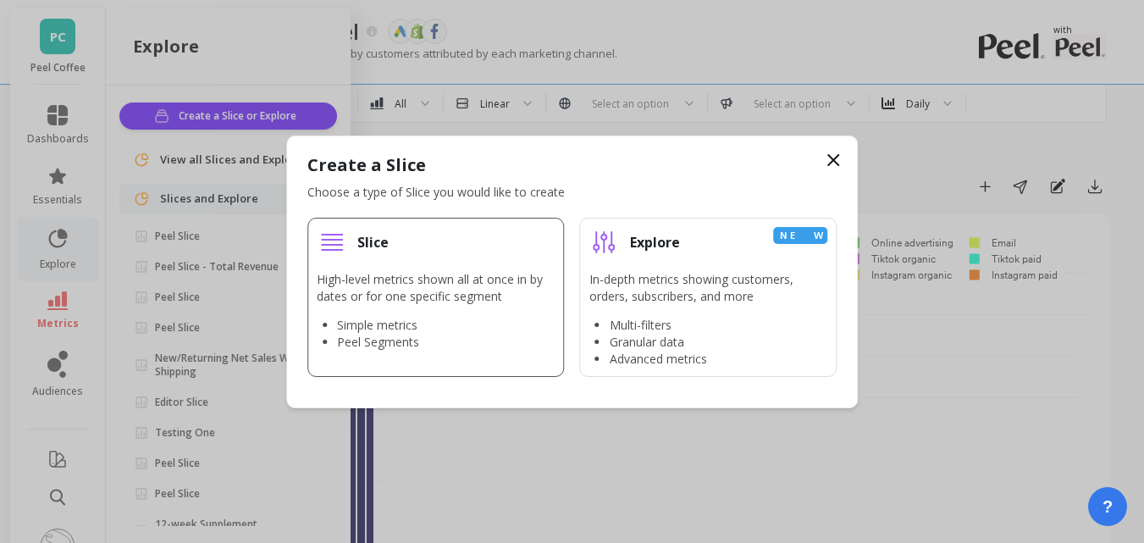
click at [440, 243] on div "Slice" at bounding box center [436, 242] width 239 height 30
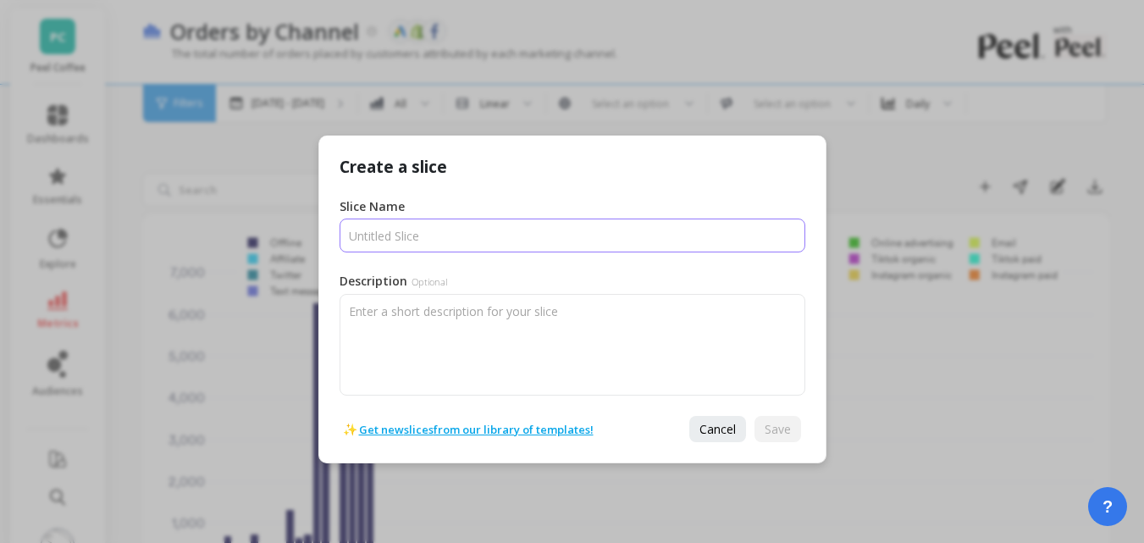
click at [450, 235] on input "Slice Name" at bounding box center [573, 235] width 466 height 34
paste input "New Customer Signup"
type input "New Customer Signup"
drag, startPoint x: 478, startPoint y: 233, endPoint x: 346, endPoint y: 223, distance: 132.5
click at [346, 223] on input "Slice Name" at bounding box center [573, 235] width 466 height 34
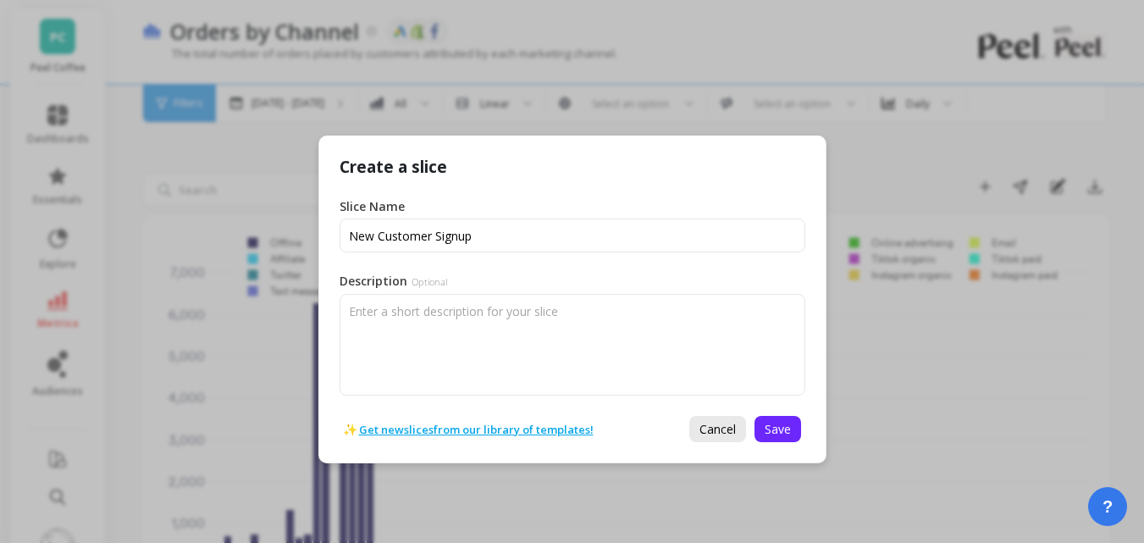
click at [705, 429] on span "Cancel" at bounding box center [718, 429] width 36 height 16
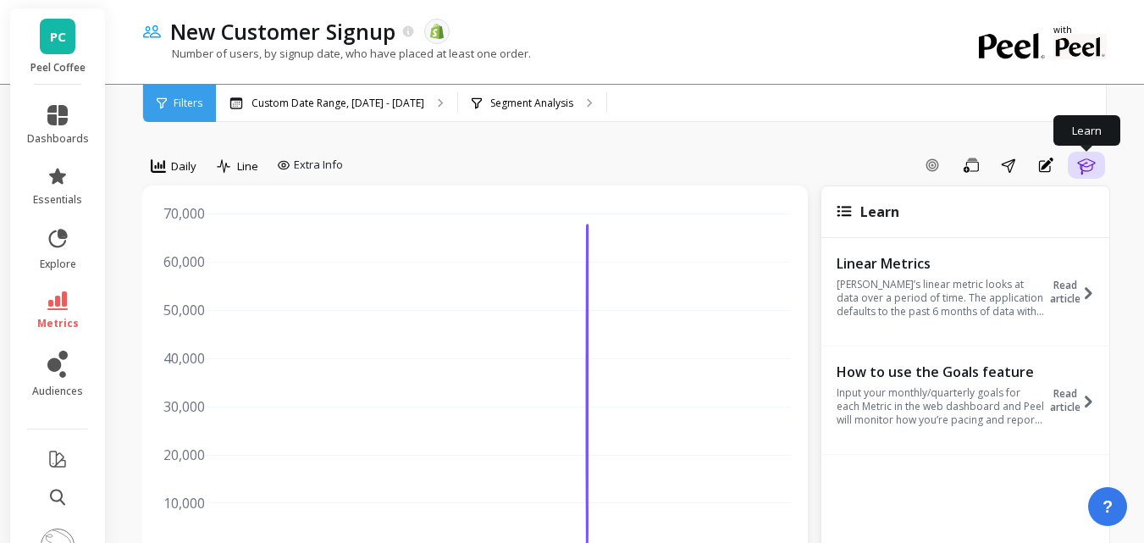
click at [1081, 168] on icon "button" at bounding box center [1086, 165] width 20 height 20
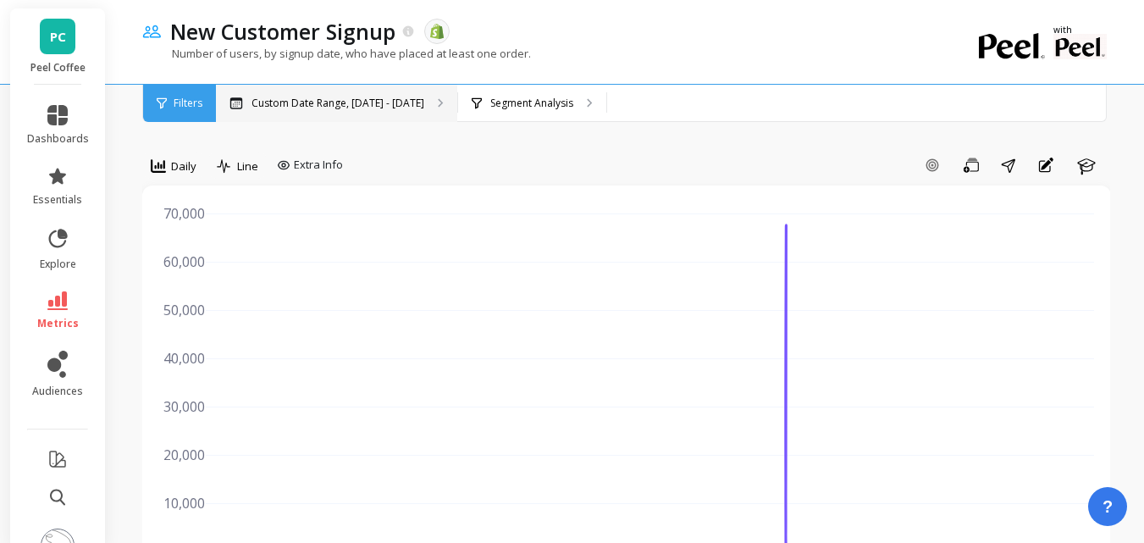
click at [406, 94] on div "Custom Date Range, Apr 1, 2017 - Jul 31, 2025" at bounding box center [336, 103] width 241 height 37
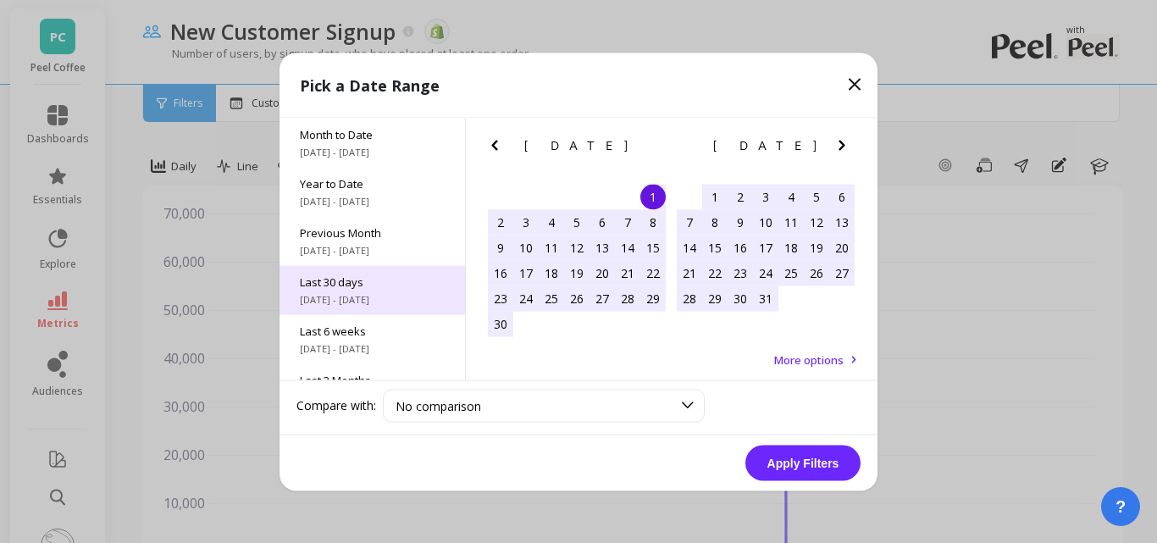
click at [390, 295] on span "7/19/2025 - 8/17/2025" at bounding box center [372, 299] width 145 height 14
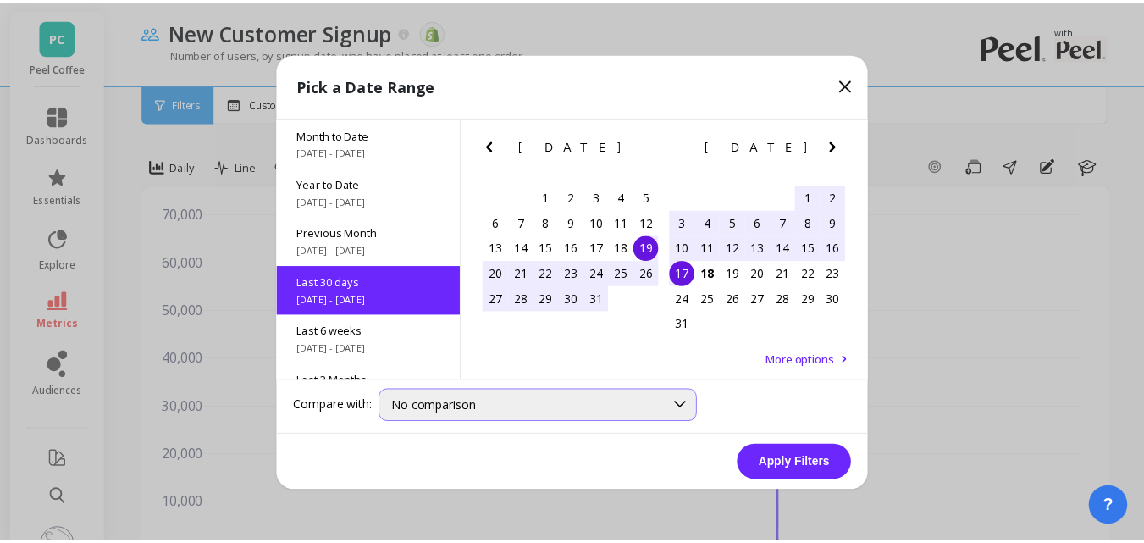
scroll to position [41, 0]
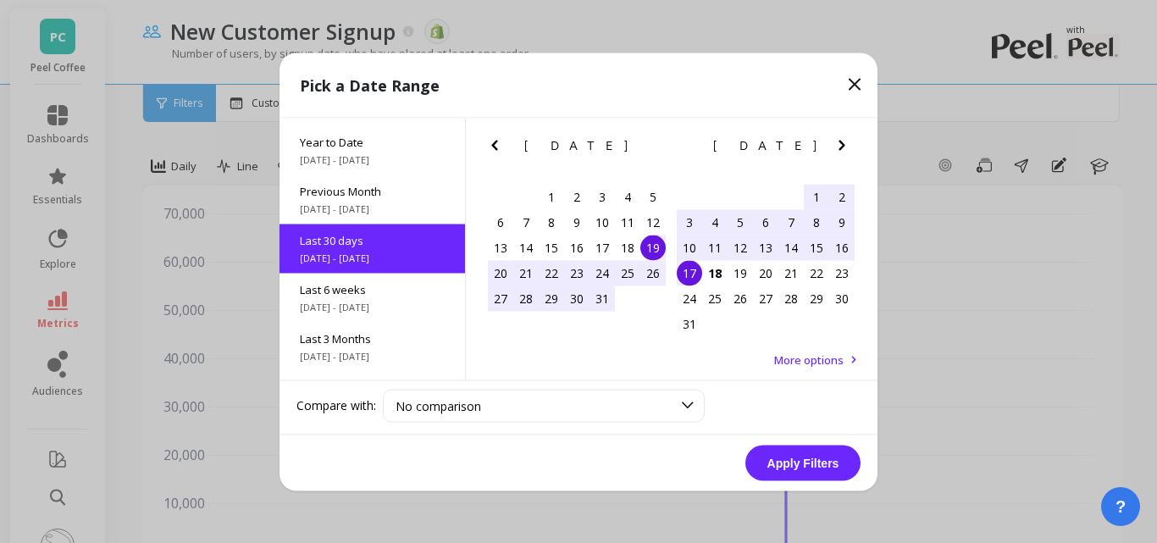
click at [784, 461] on button "Apply Filters" at bounding box center [802, 463] width 115 height 36
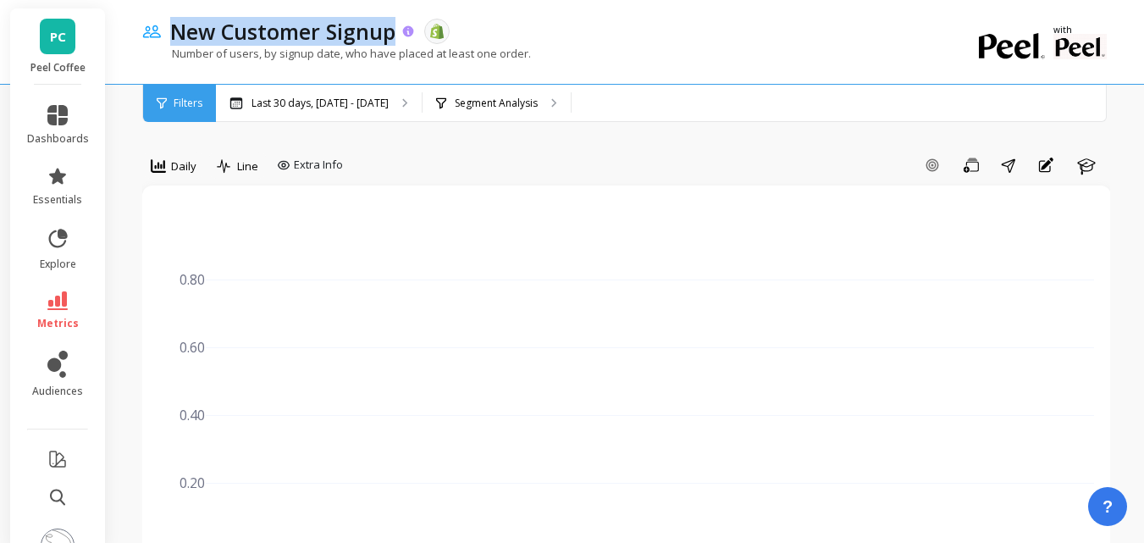
drag, startPoint x: 174, startPoint y: 31, endPoint x: 391, endPoint y: 36, distance: 217.7
click at [391, 36] on p "New Customer Signup" at bounding box center [282, 31] width 225 height 29
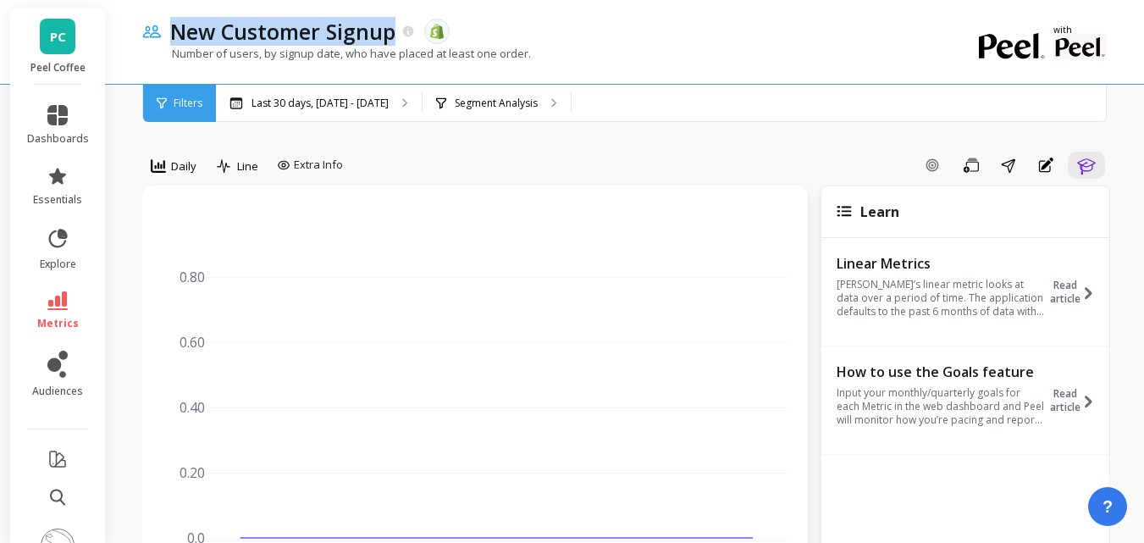
copy p "New Customer Signup"
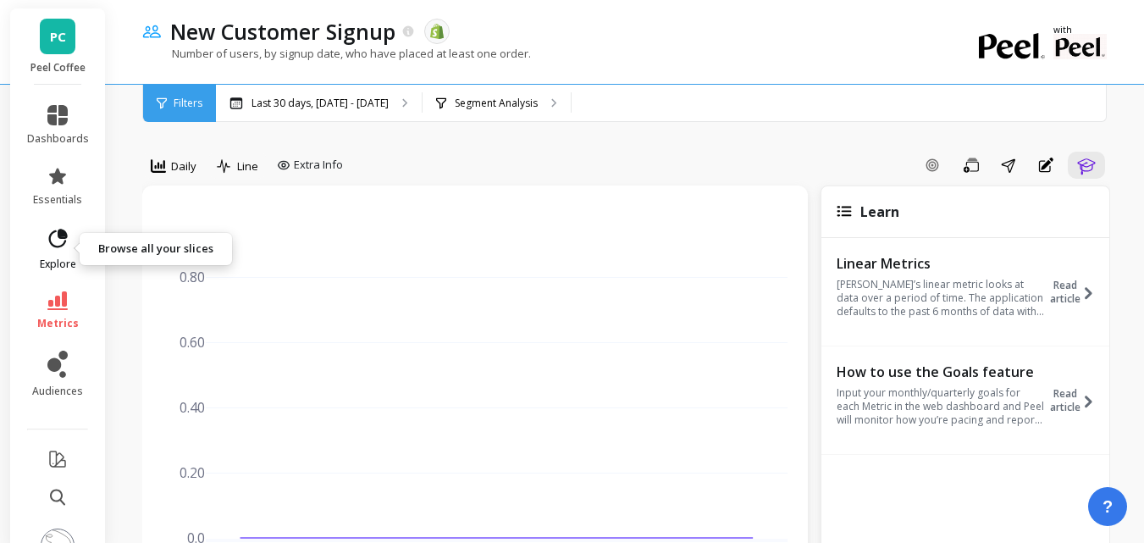
click at [42, 256] on link "explore" at bounding box center [58, 249] width 62 height 44
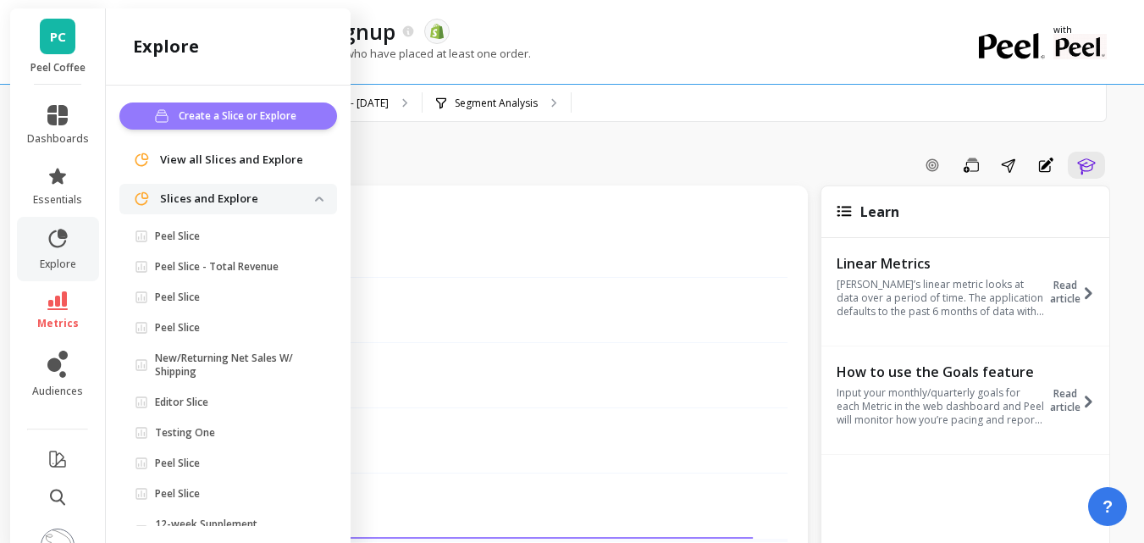
click at [199, 120] on span "Create a Slice or Explore" at bounding box center [240, 116] width 123 height 17
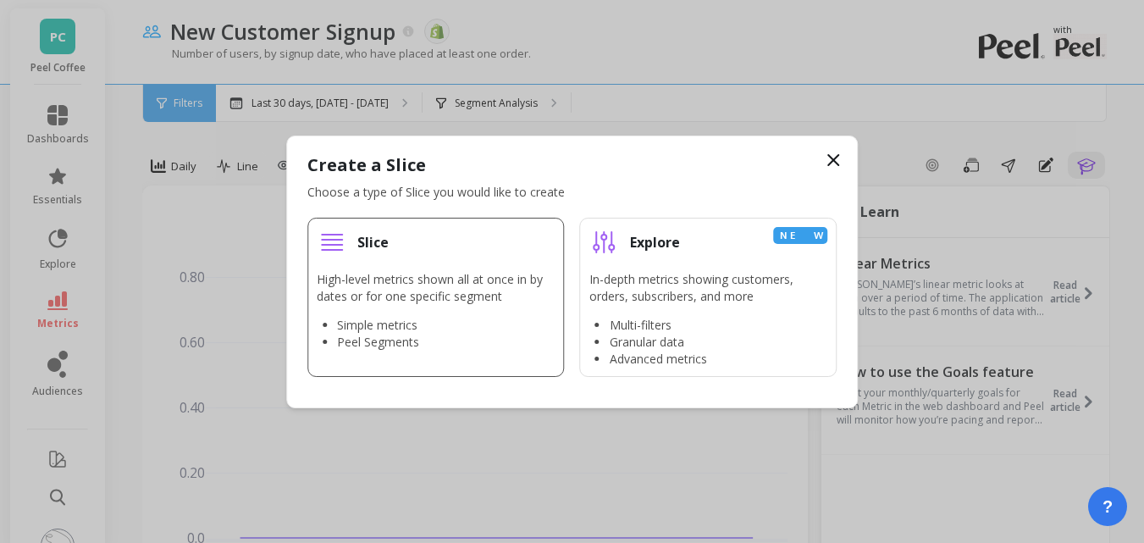
click at [386, 273] on p "High-level metrics shown all at once in by dates or for one specific segment" at bounding box center [436, 288] width 239 height 34
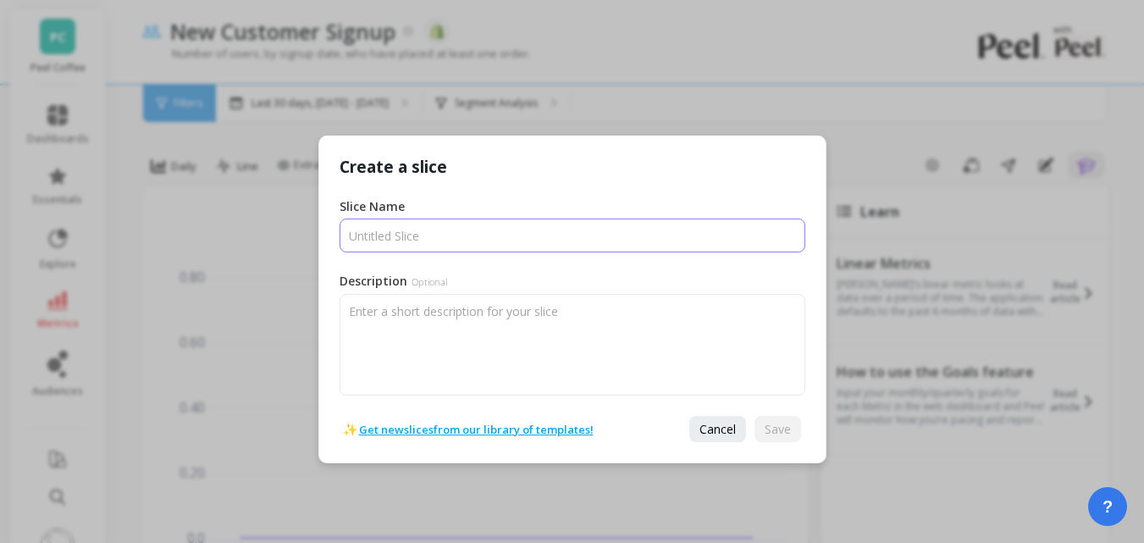
click at [400, 244] on input "Slice Name" at bounding box center [573, 235] width 466 height 34
paste input "New Customer Signup"
type input "New Customer Signup"
click at [733, 440] on button "Cancel" at bounding box center [717, 429] width 57 height 26
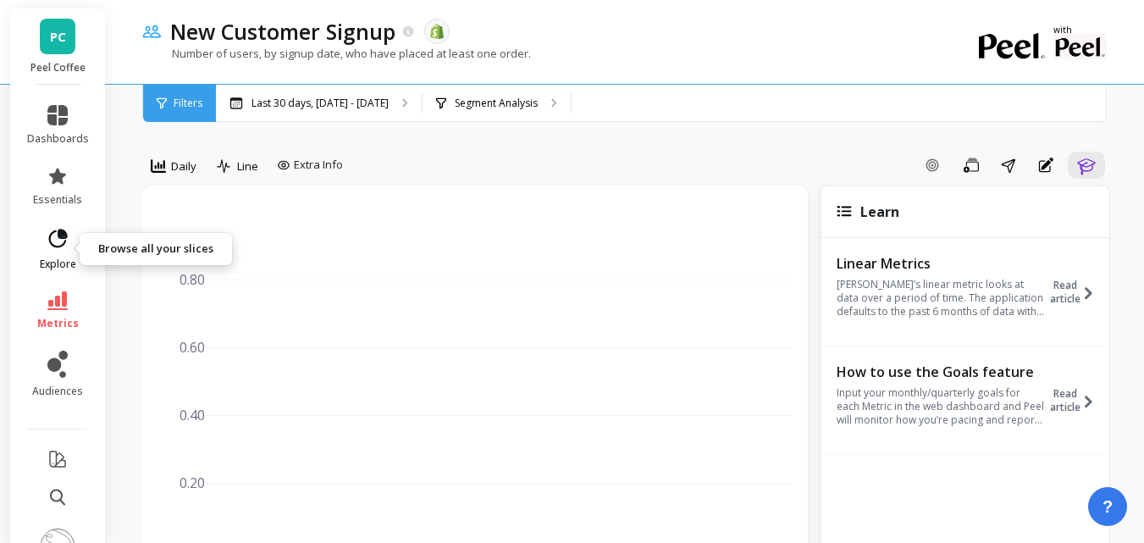
click at [47, 229] on icon at bounding box center [58, 239] width 24 height 24
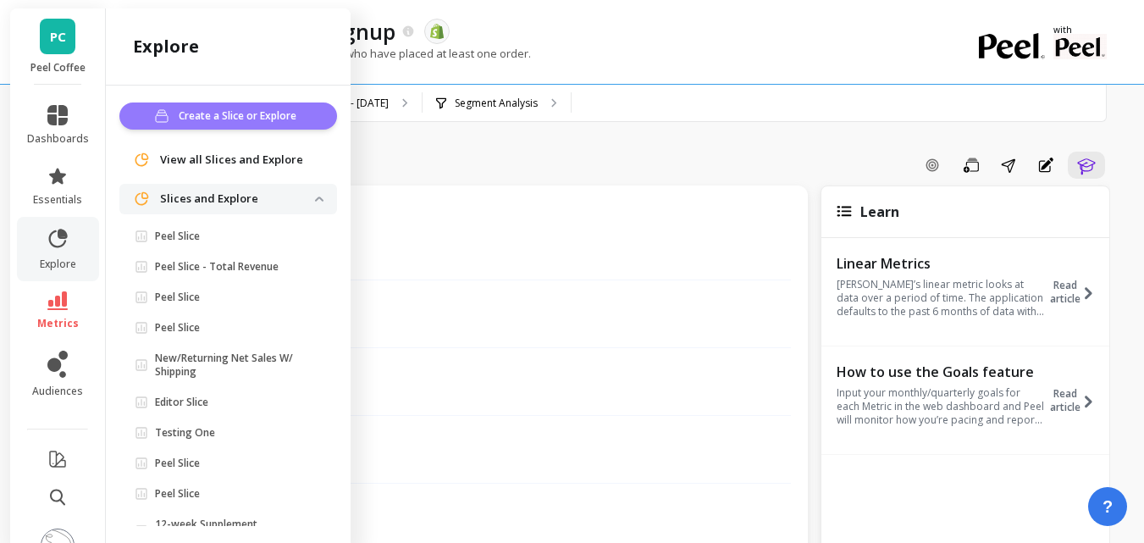
click at [224, 121] on span "Create a Slice or Explore" at bounding box center [240, 116] width 123 height 17
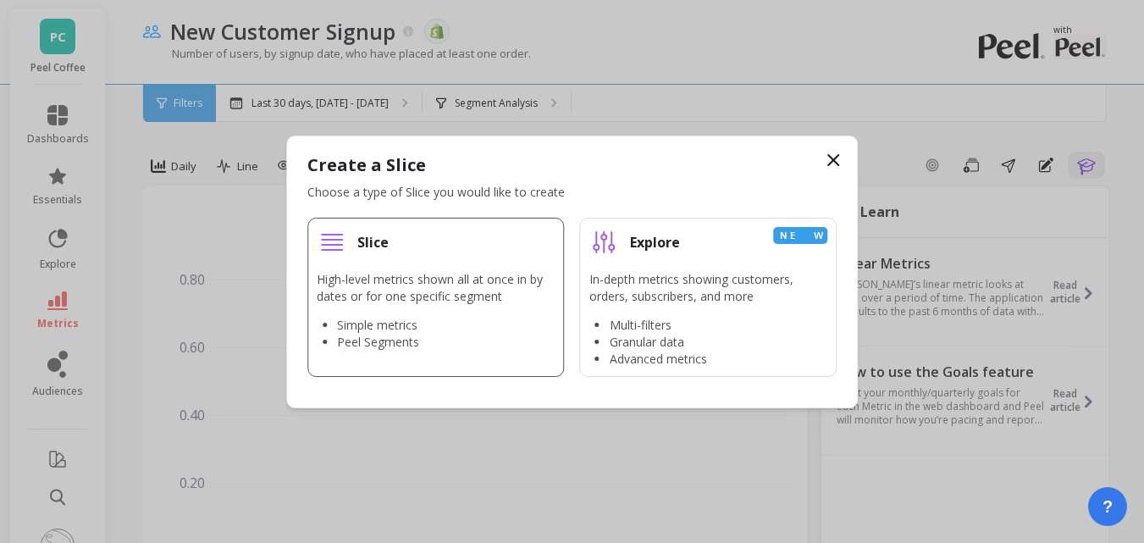
click at [374, 263] on li "Slice High-level metrics shown all at once in by dates or for one specific segm…" at bounding box center [435, 297] width 257 height 159
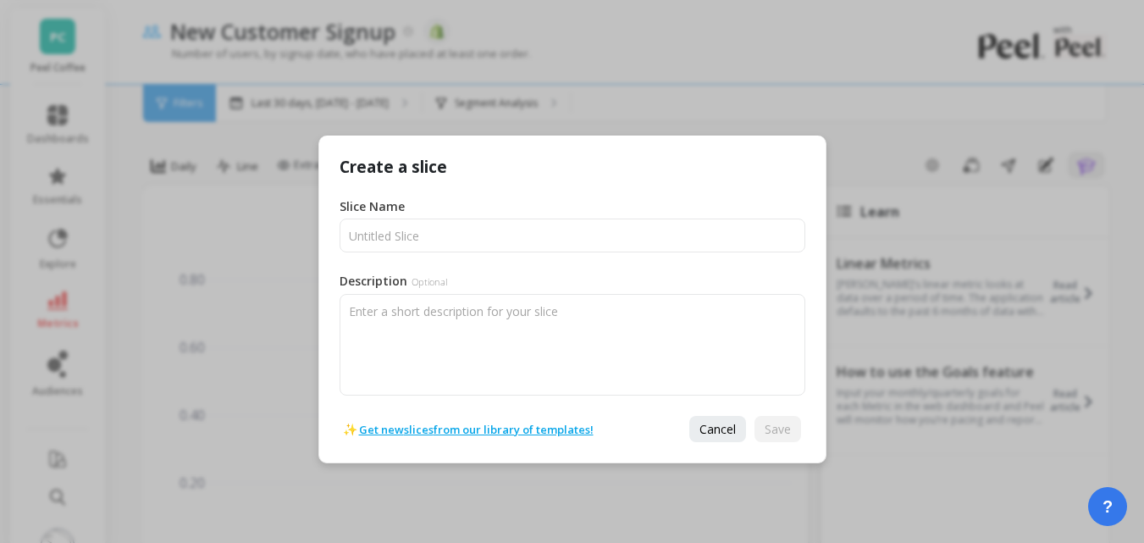
click at [386, 218] on div "Slice Name" at bounding box center [390, 208] width 101 height 20
click at [392, 232] on input "Slice Name" at bounding box center [573, 235] width 466 height 34
paste input "New Customer Signup"
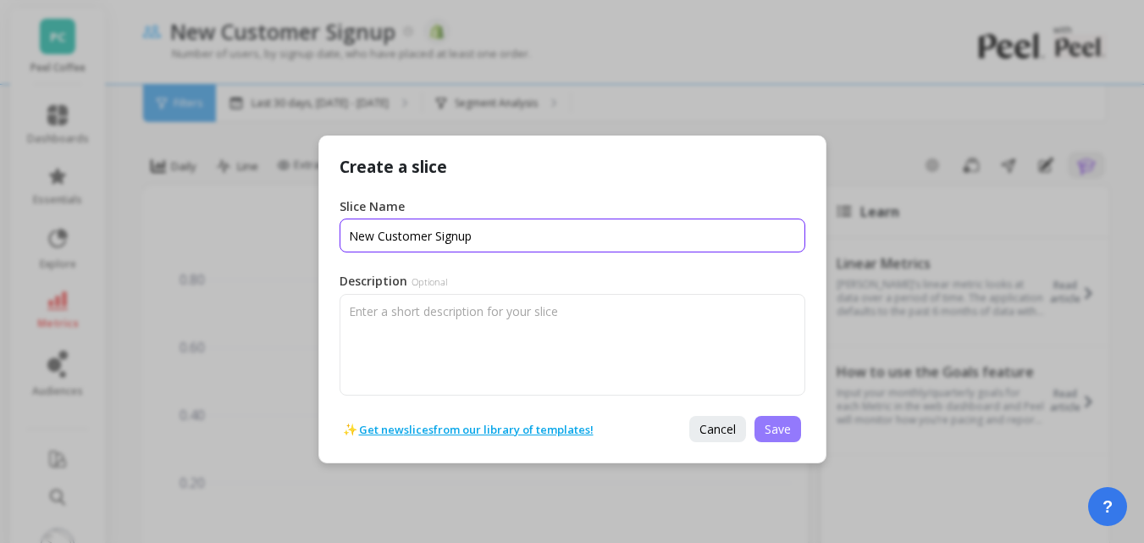
type input "New Customer Signup"
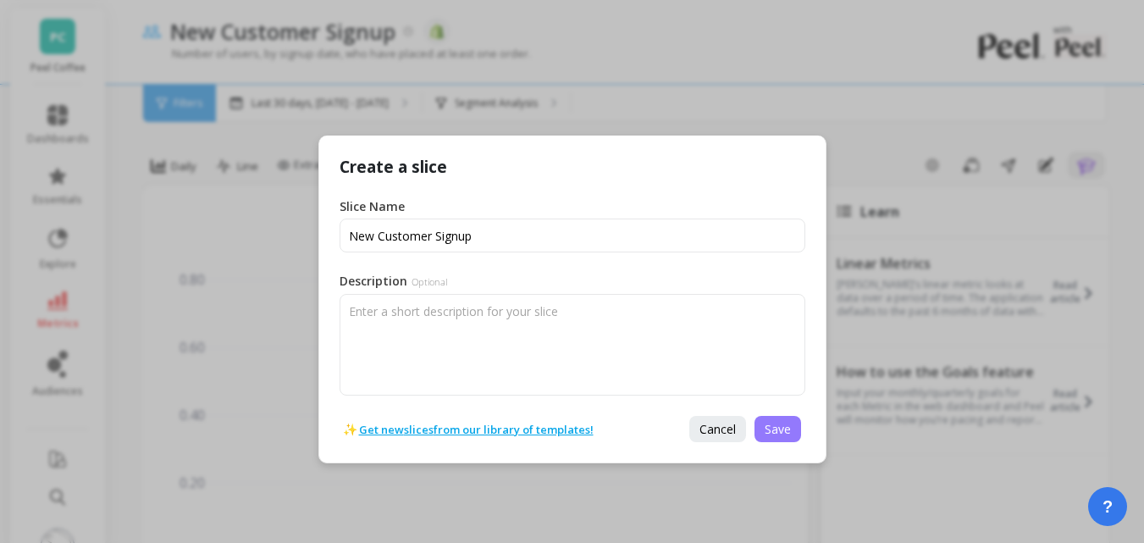
click at [771, 423] on span "Save" at bounding box center [778, 429] width 26 height 16
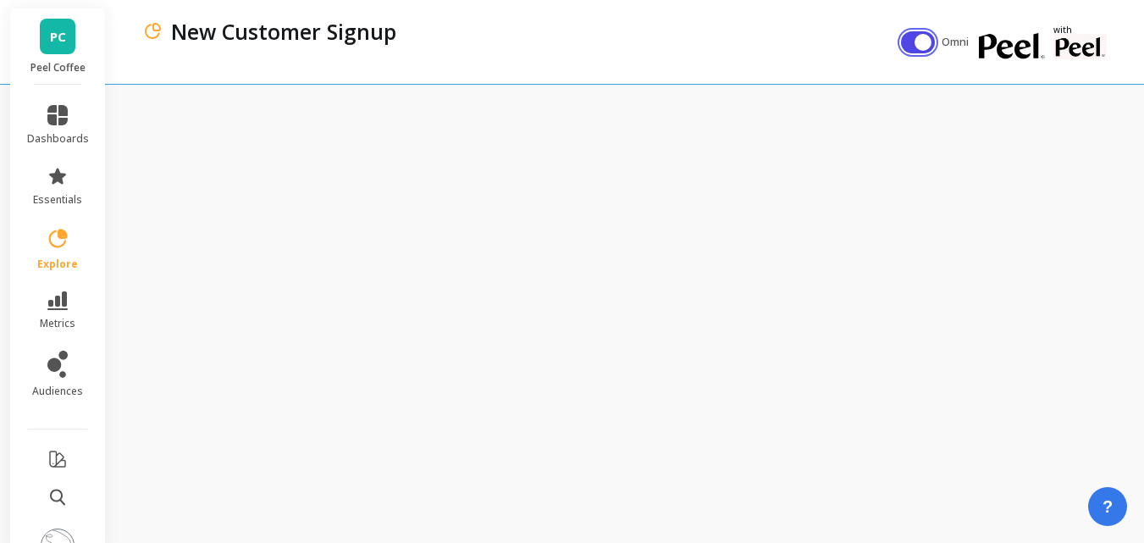
click at [921, 43] on button "button" at bounding box center [918, 42] width 34 height 22
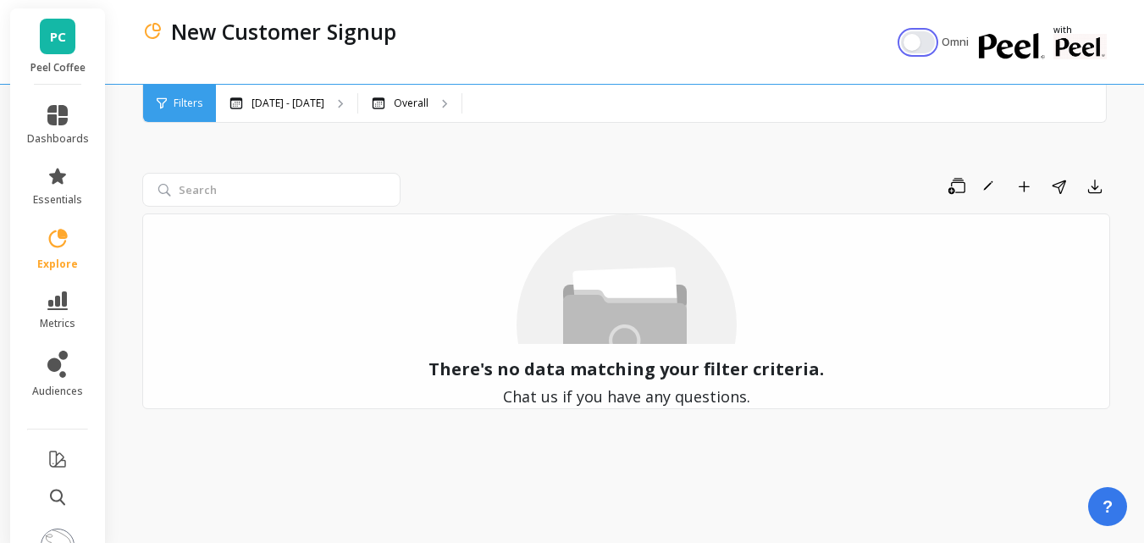
click at [921, 43] on button "button" at bounding box center [918, 42] width 34 height 22
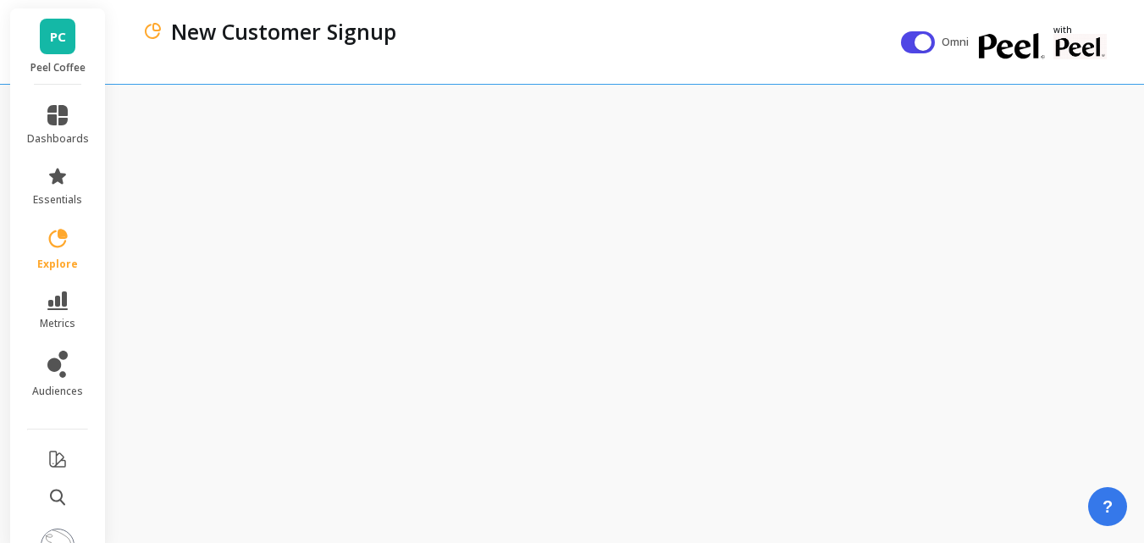
click at [464, 55] on div "New Customer Signup" at bounding box center [521, 42] width 759 height 84
click at [705, 54] on div "New Customer Signup" at bounding box center [521, 42] width 759 height 84
